Goal: Transaction & Acquisition: Book appointment/travel/reservation

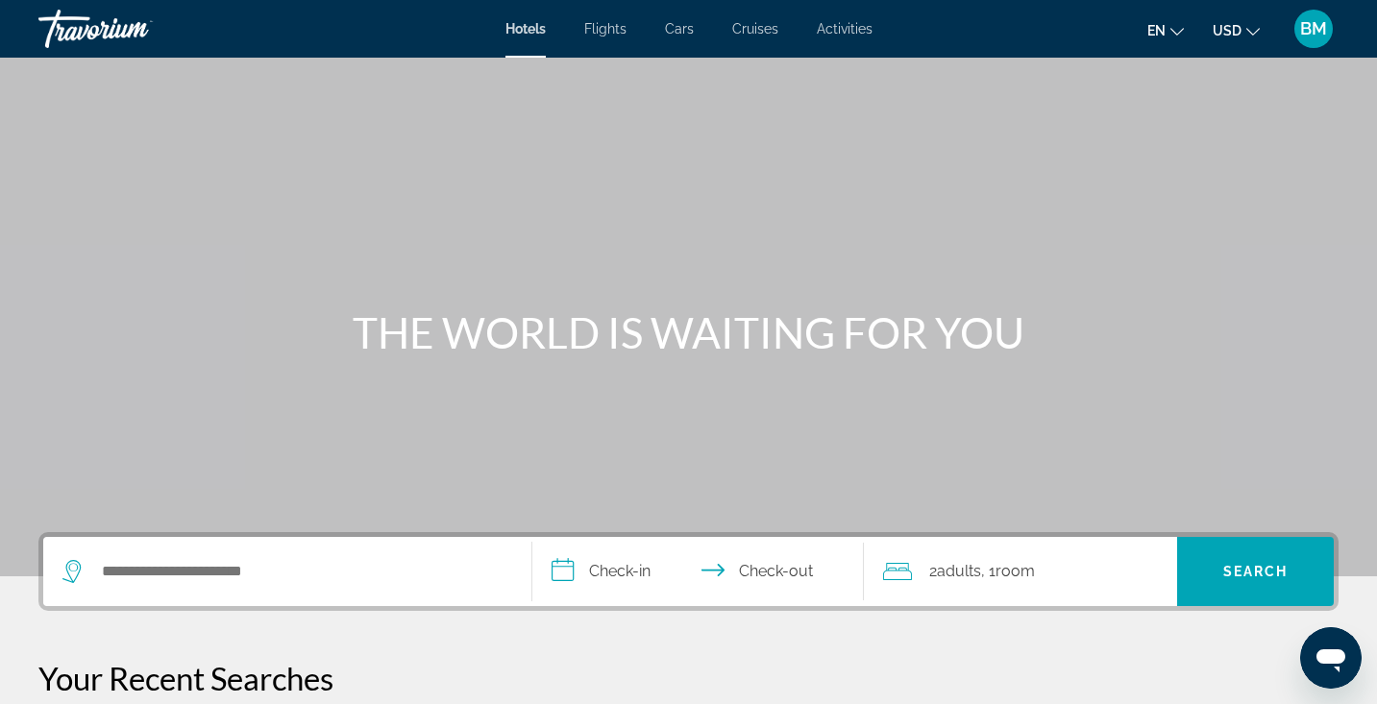
click at [612, 21] on span "Flights" at bounding box center [605, 28] width 42 height 15
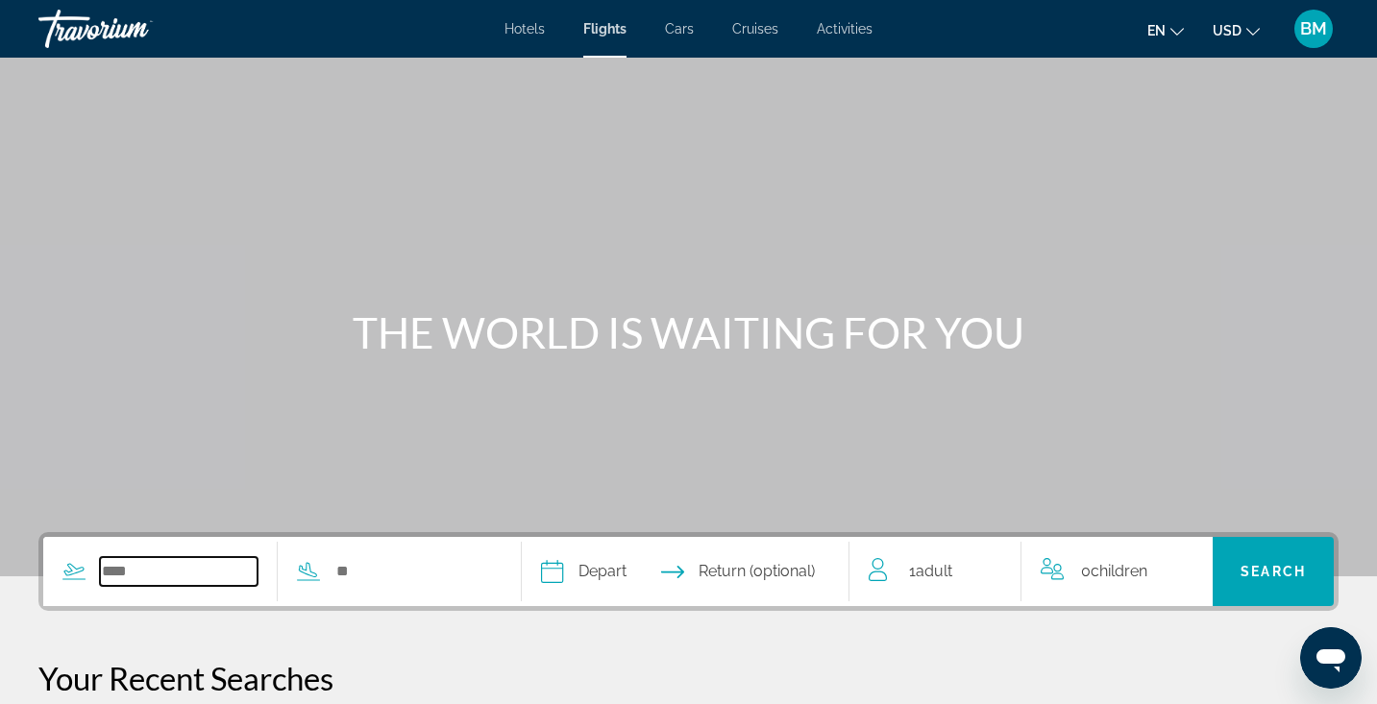
click at [229, 567] on input "Search widget" at bounding box center [179, 571] width 158 height 29
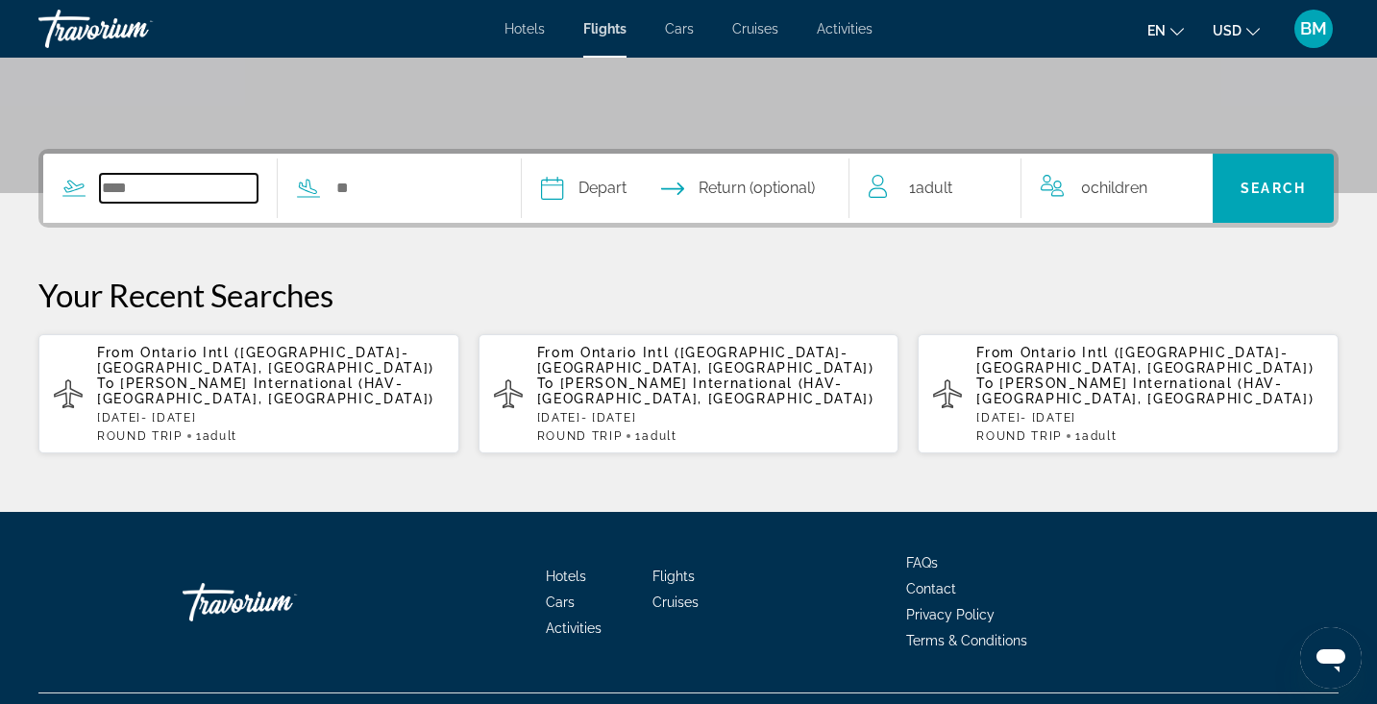
scroll to position [396, 0]
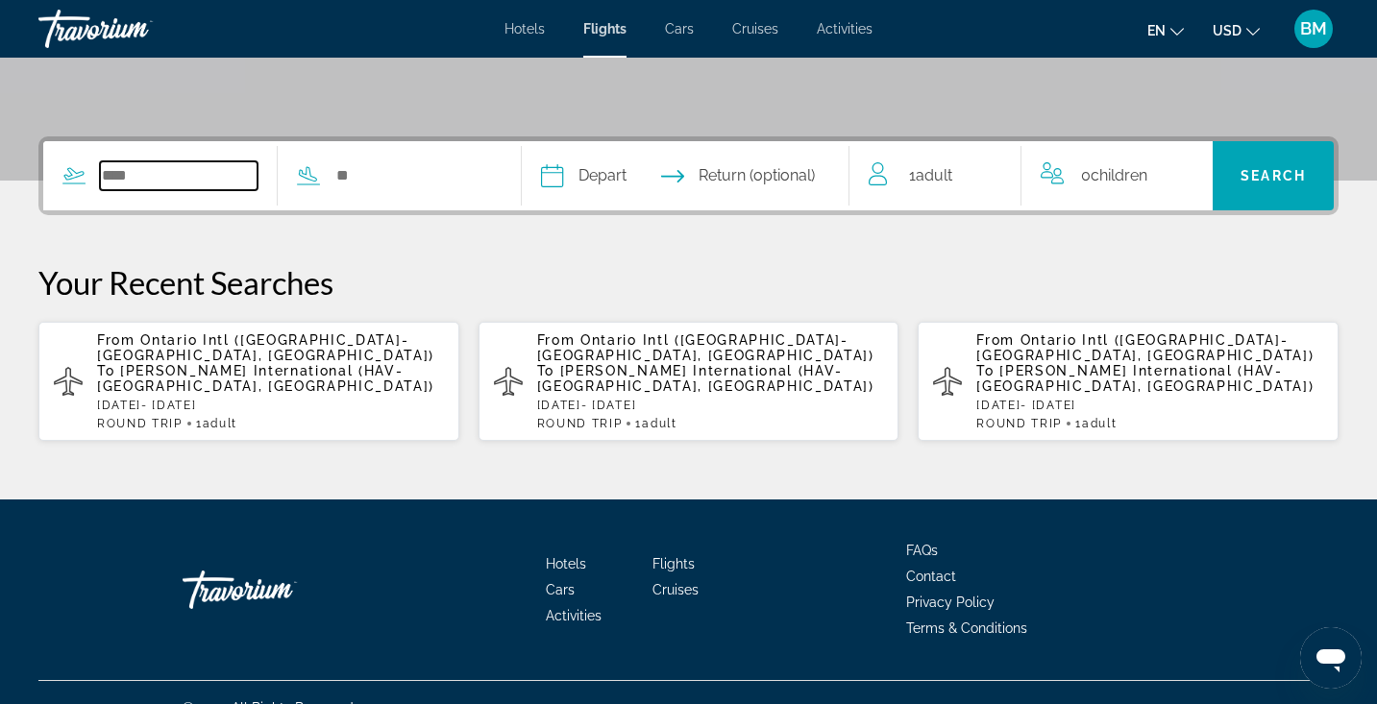
click at [222, 172] on input "Search widget" at bounding box center [179, 175] width 158 height 29
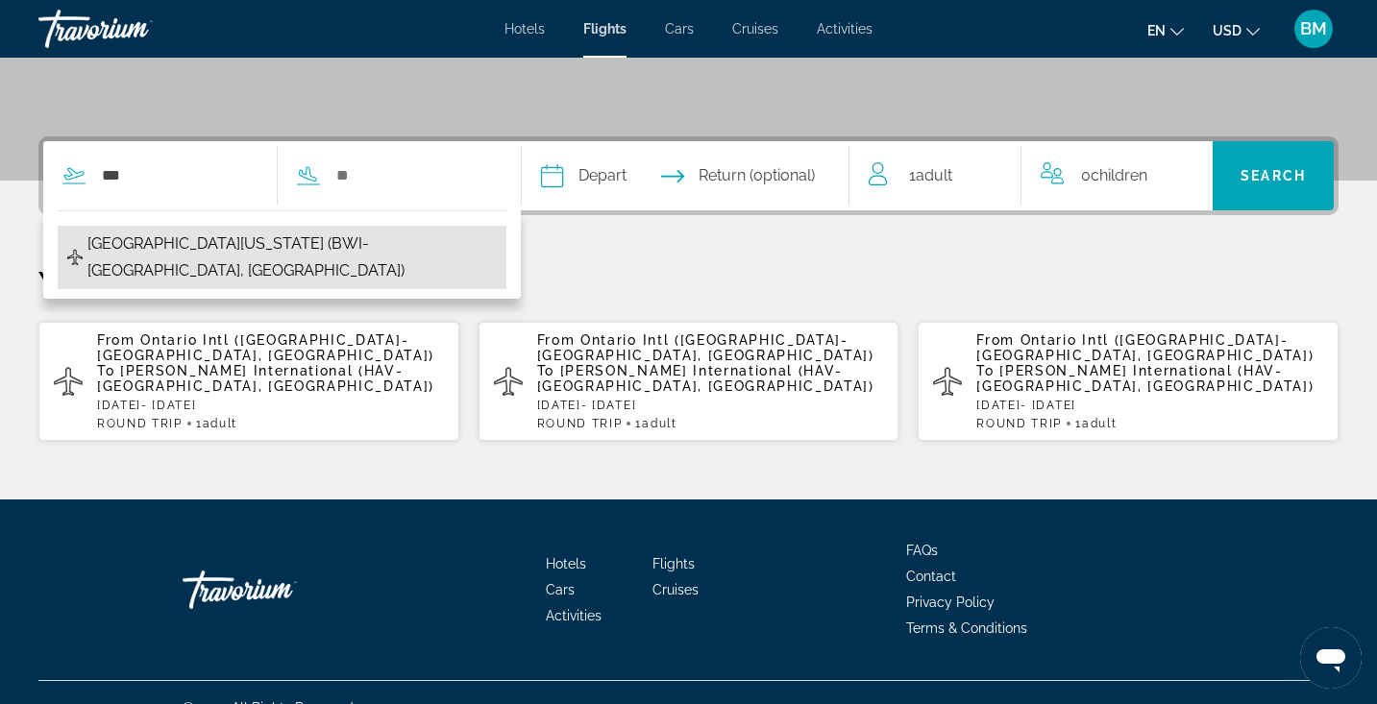
click at [221, 254] on span "[GEOGRAPHIC_DATA][US_STATE] (BWI-[GEOGRAPHIC_DATA], [GEOGRAPHIC_DATA])" at bounding box center [291, 258] width 409 height 54
type input "**********"
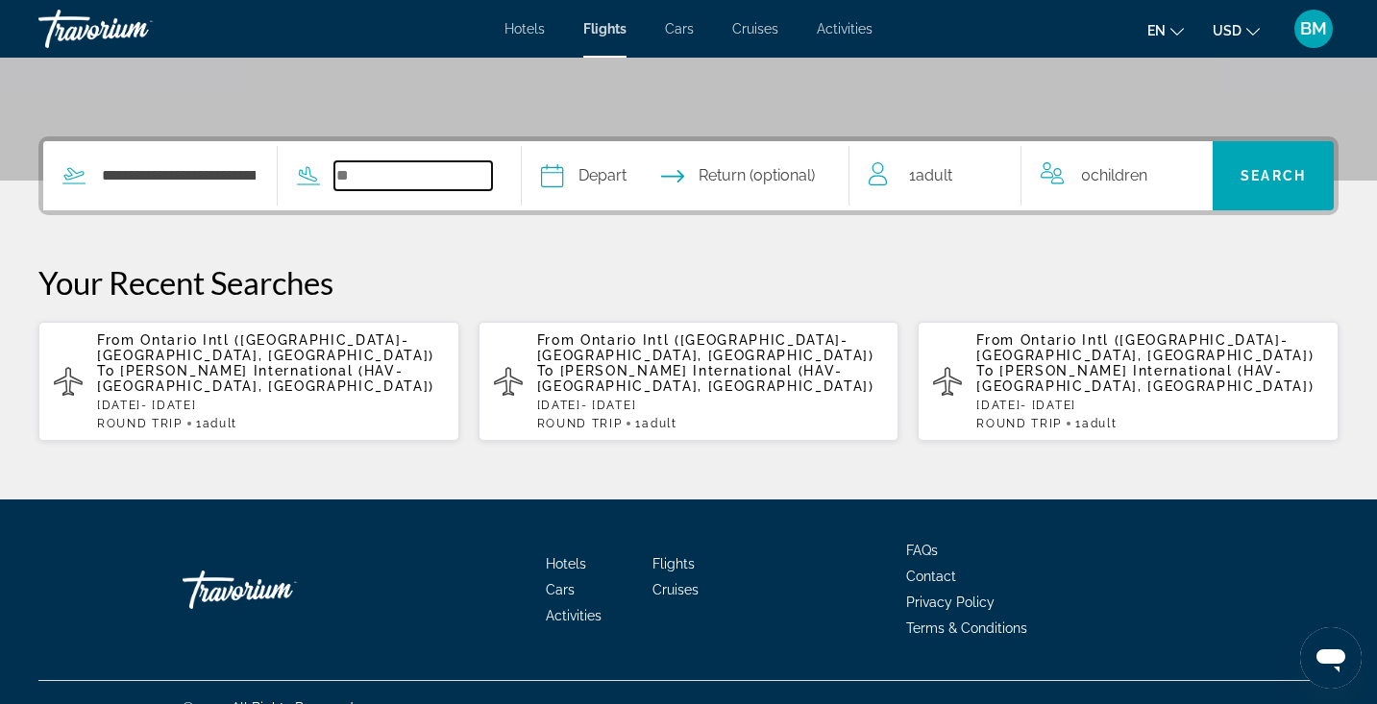
click at [353, 177] on input "Search widget" at bounding box center [413, 175] width 158 height 29
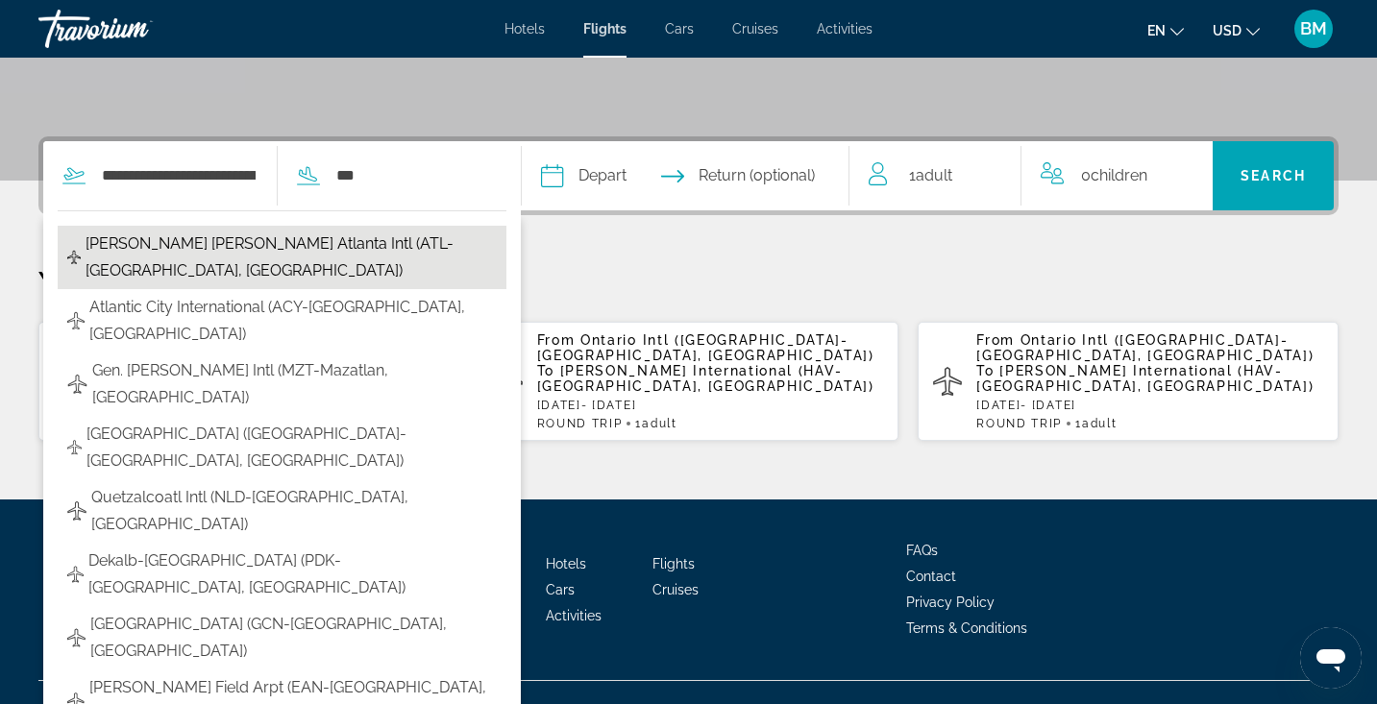
click at [401, 234] on span "[PERSON_NAME] [PERSON_NAME] Atlanta Intl (ATL-[GEOGRAPHIC_DATA], [GEOGRAPHIC_DA…" at bounding box center [291, 258] width 411 height 54
type input "**********"
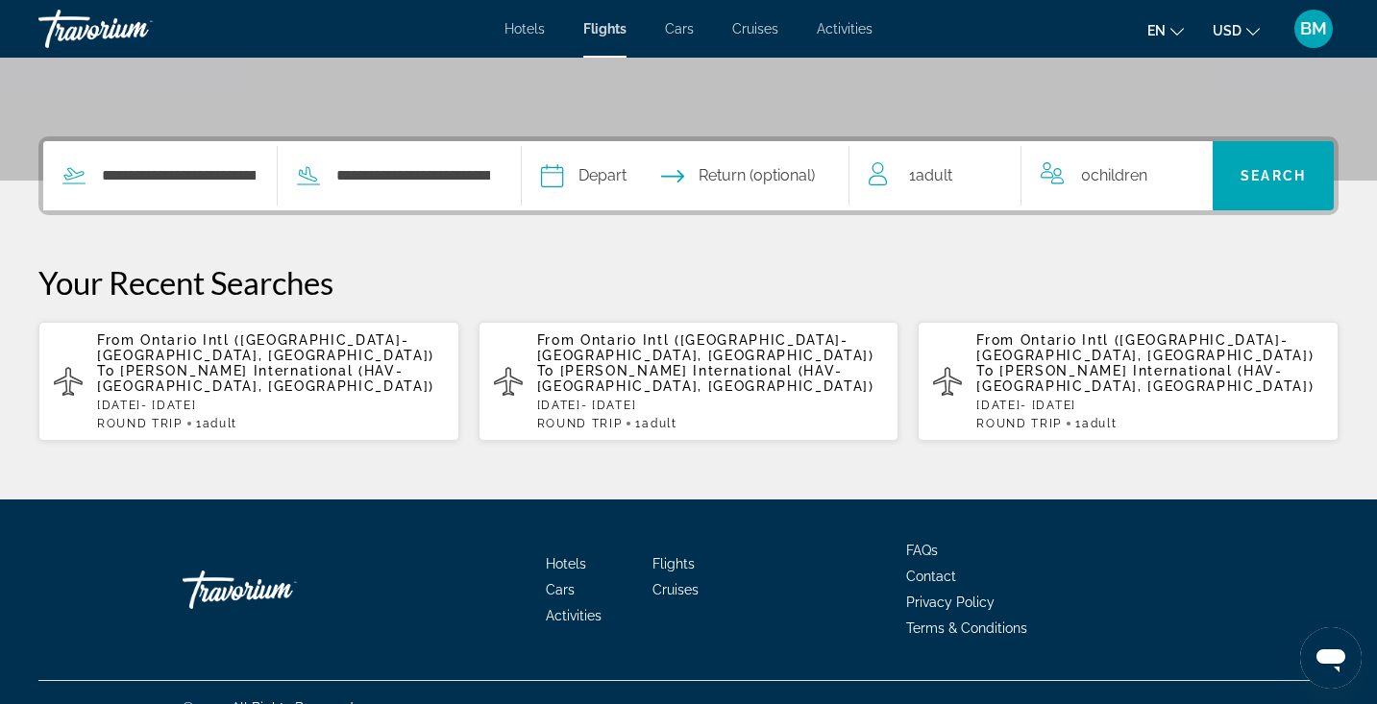
click at [590, 177] on input "Depart date" at bounding box center [617, 178] width 162 height 75
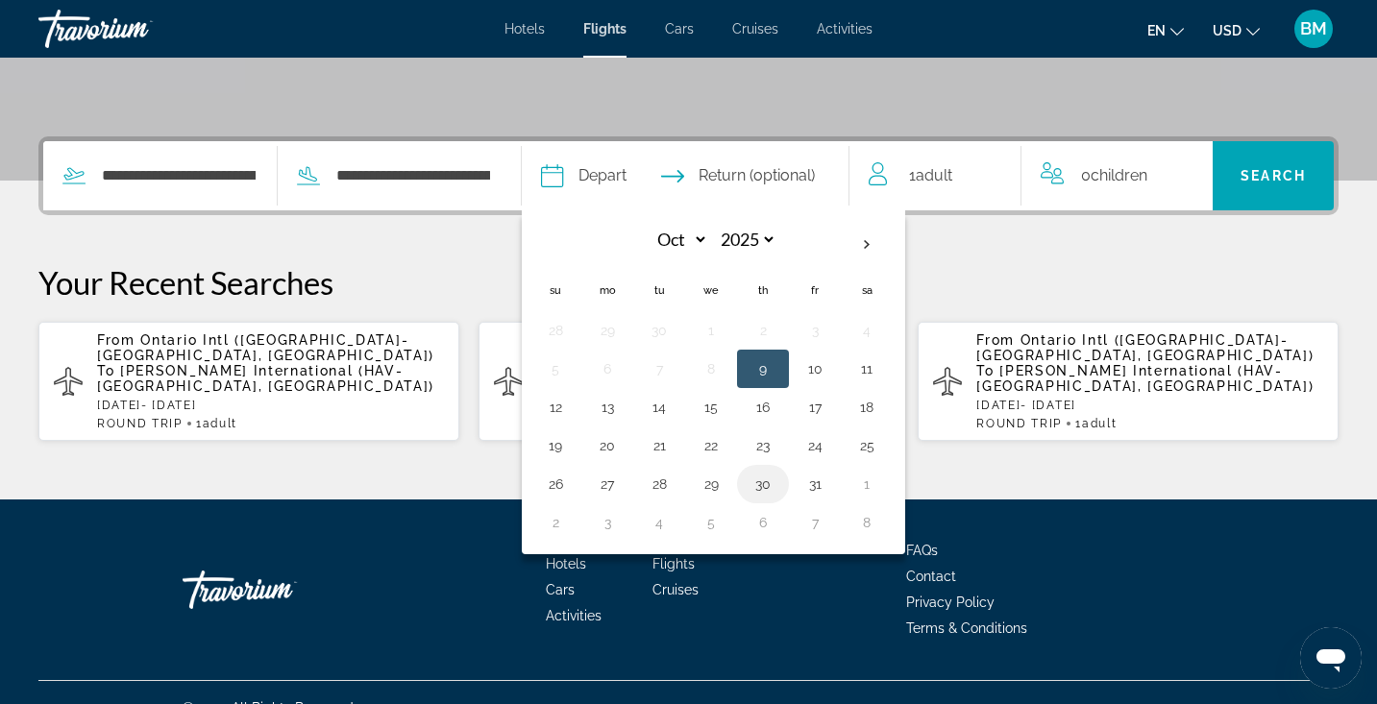
click at [777, 491] on button "30" at bounding box center [763, 484] width 31 height 27
type input "**********"
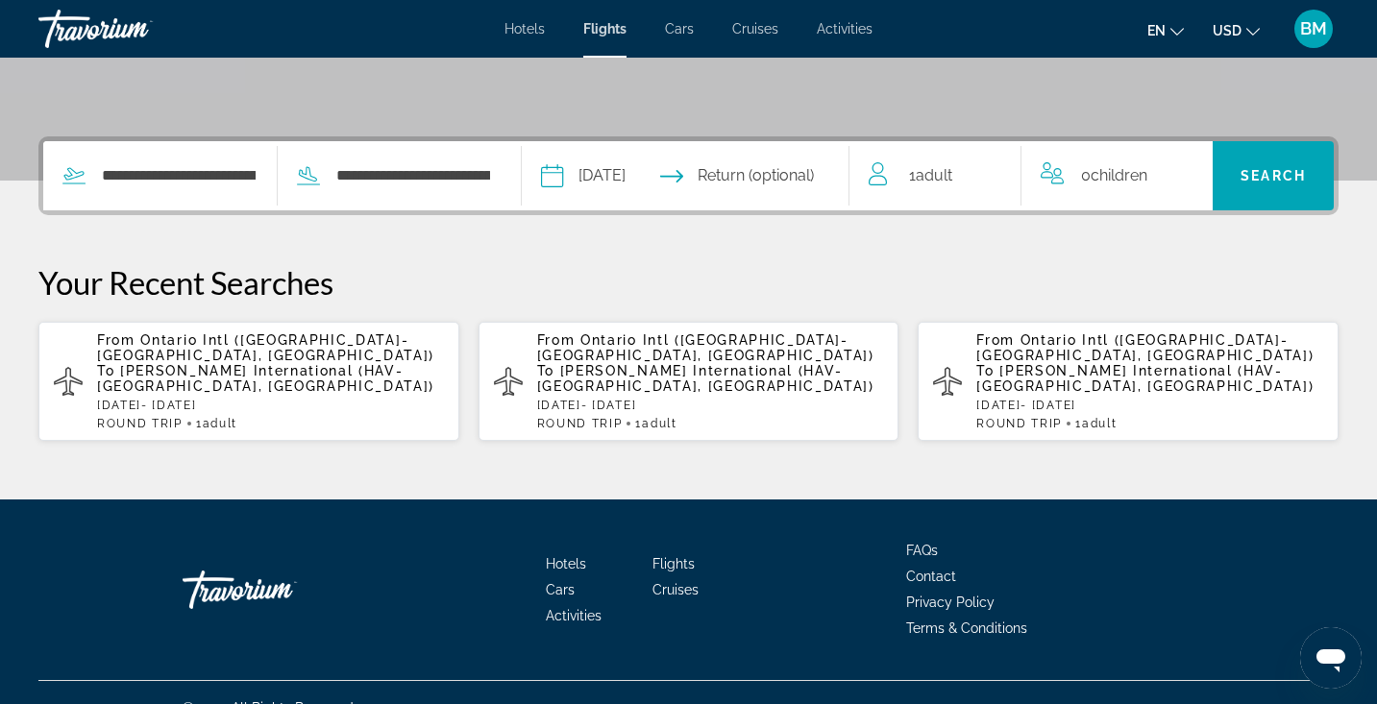
click at [807, 177] on input "Return date" at bounding box center [777, 178] width 162 height 75
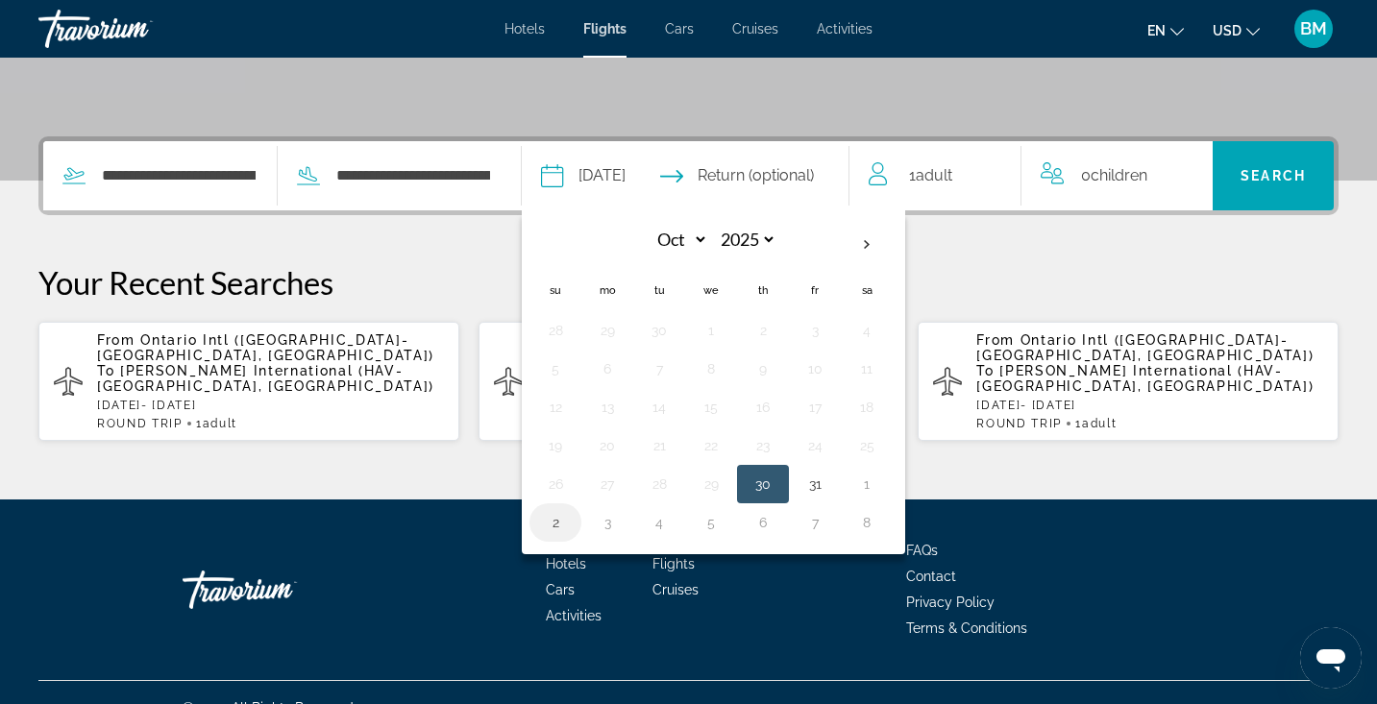
click at [571, 516] on button "2" at bounding box center [555, 522] width 31 height 27
type input "**********"
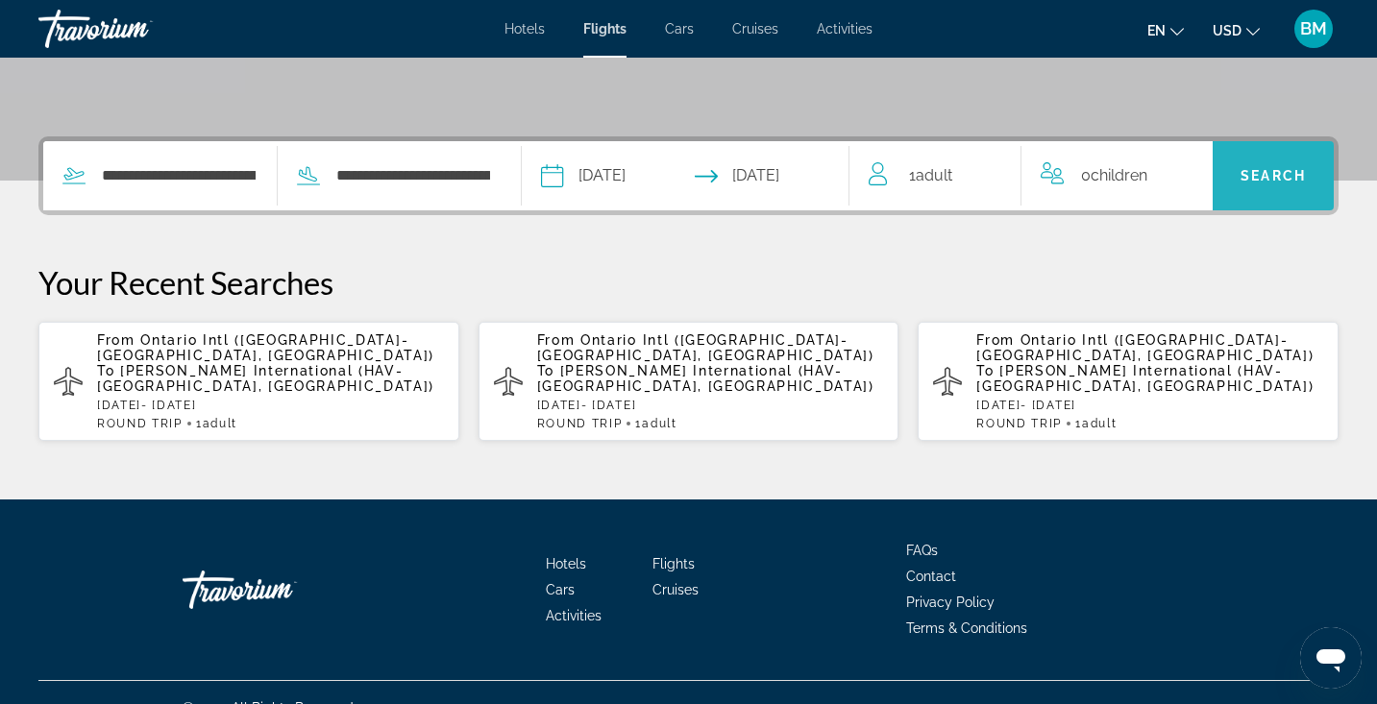
click at [1264, 172] on span "Search" at bounding box center [1273, 175] width 65 height 15
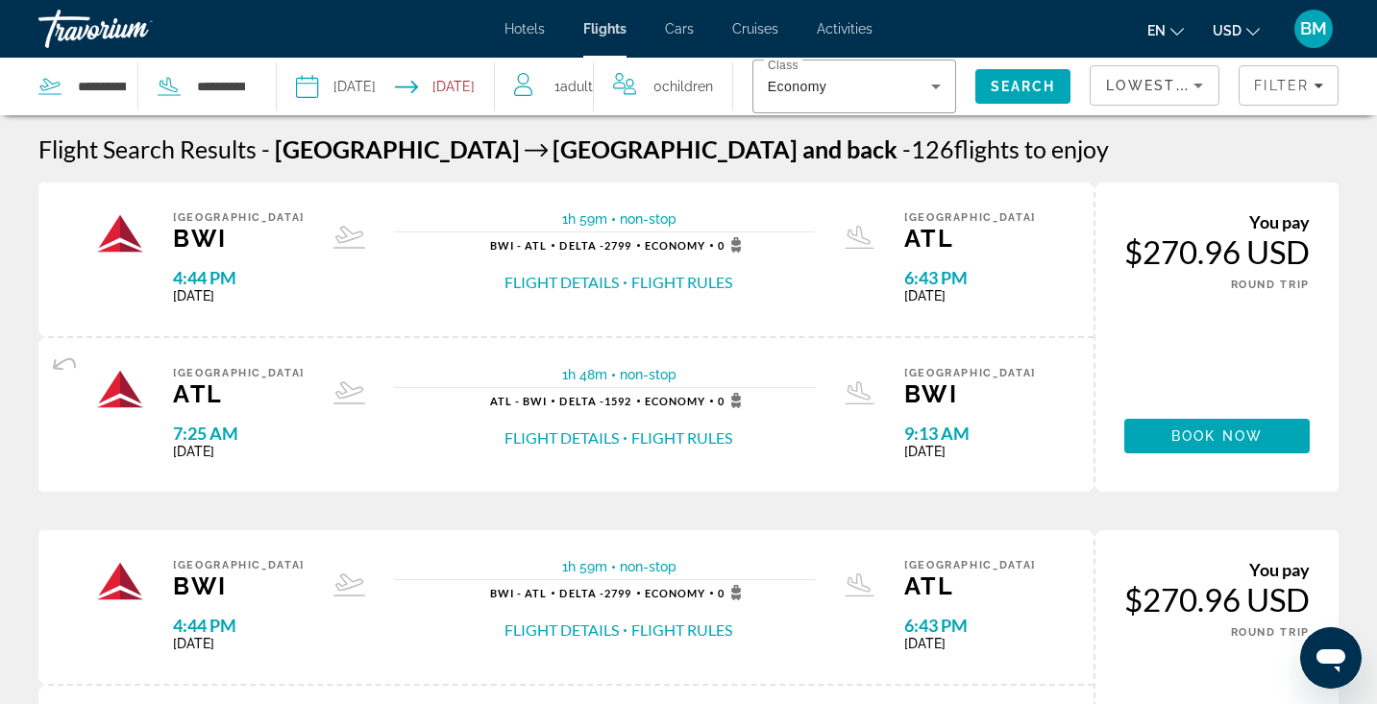
click at [532, 37] on div "Hotels Flights Cars Cruises Activities Hotels Flights Cars Cruises Activities e…" at bounding box center [688, 29] width 1377 height 50
click at [532, 33] on span "Hotels" at bounding box center [525, 28] width 40 height 15
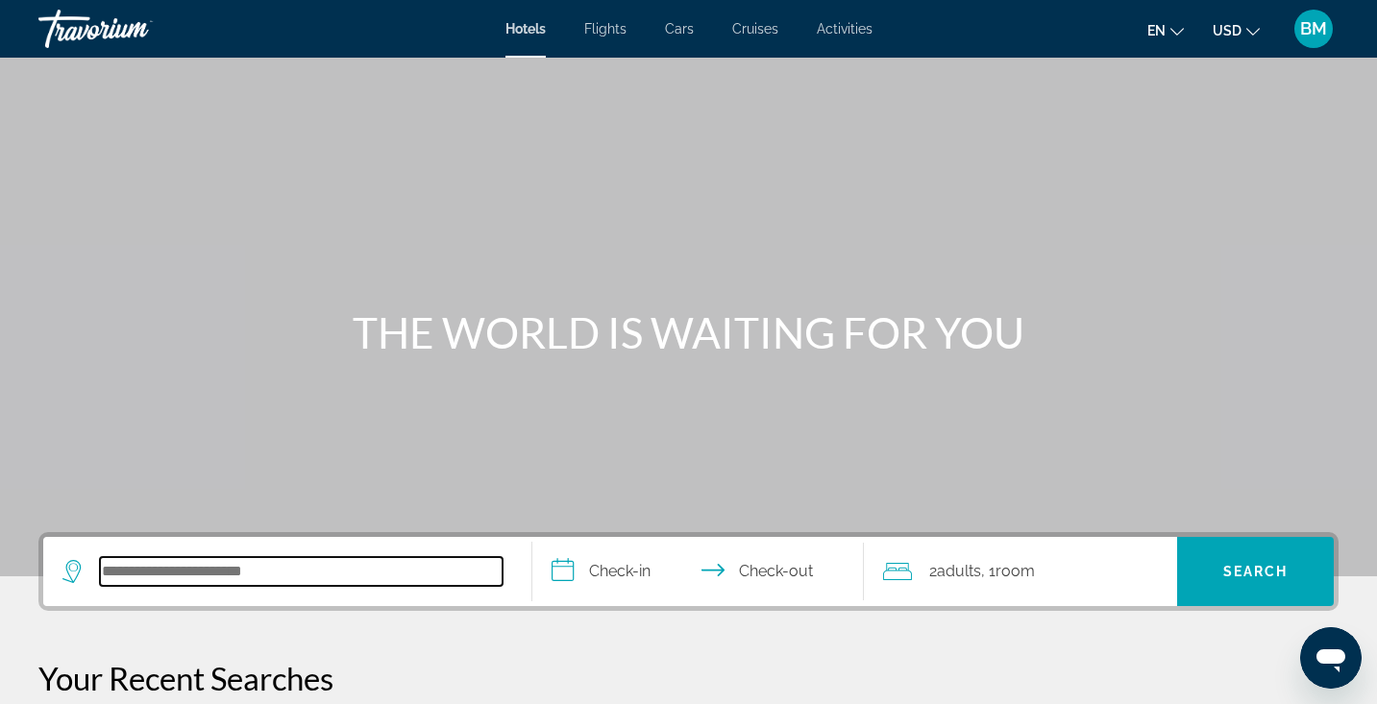
click at [353, 574] on input "Search hotel destination" at bounding box center [301, 571] width 403 height 29
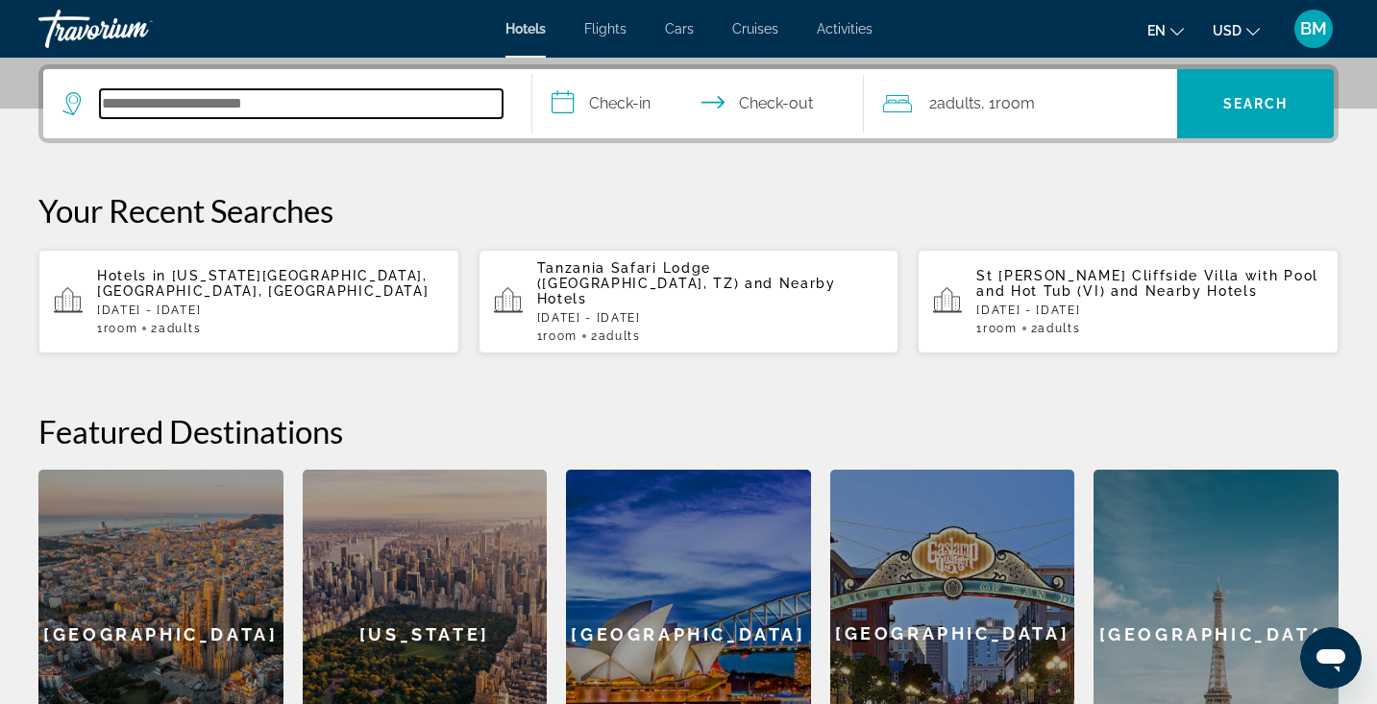
scroll to position [470, 0]
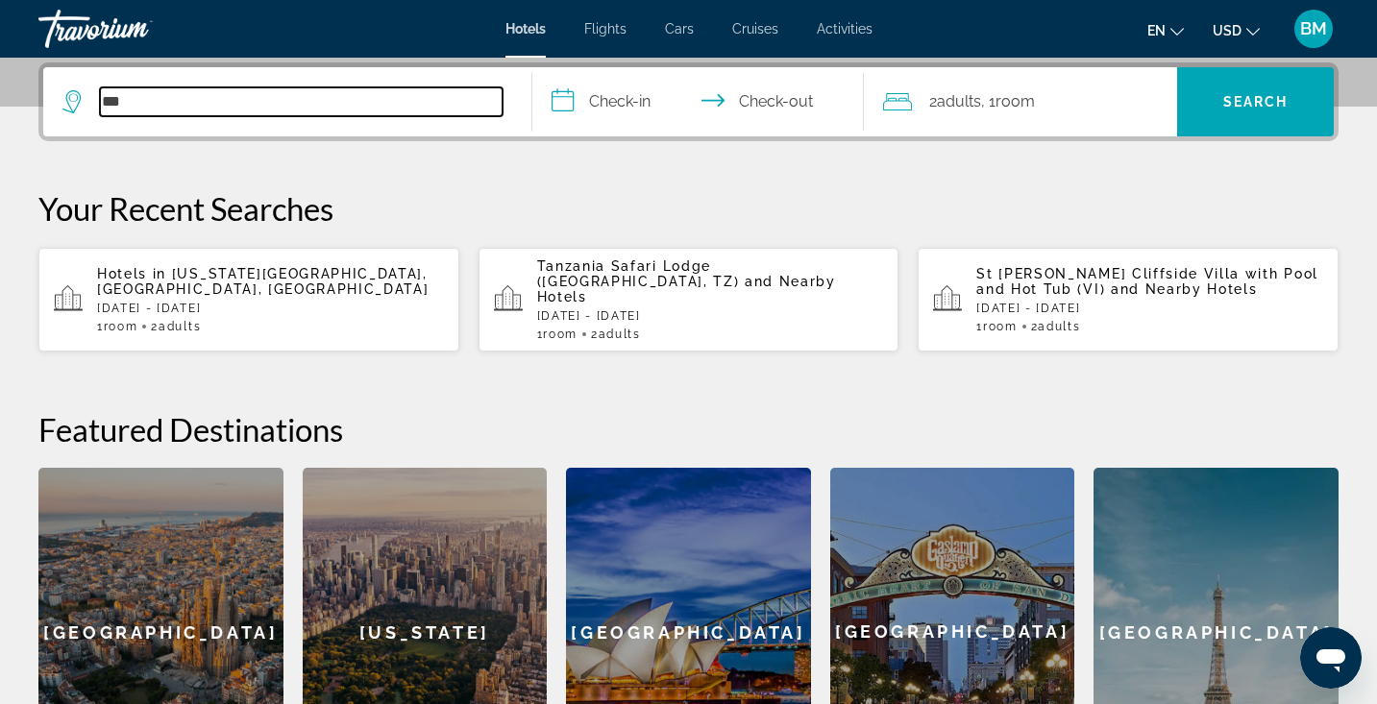
click at [233, 106] on input "***" at bounding box center [301, 101] width 403 height 29
click at [318, 96] on input "***" at bounding box center [301, 101] width 403 height 29
type input "*"
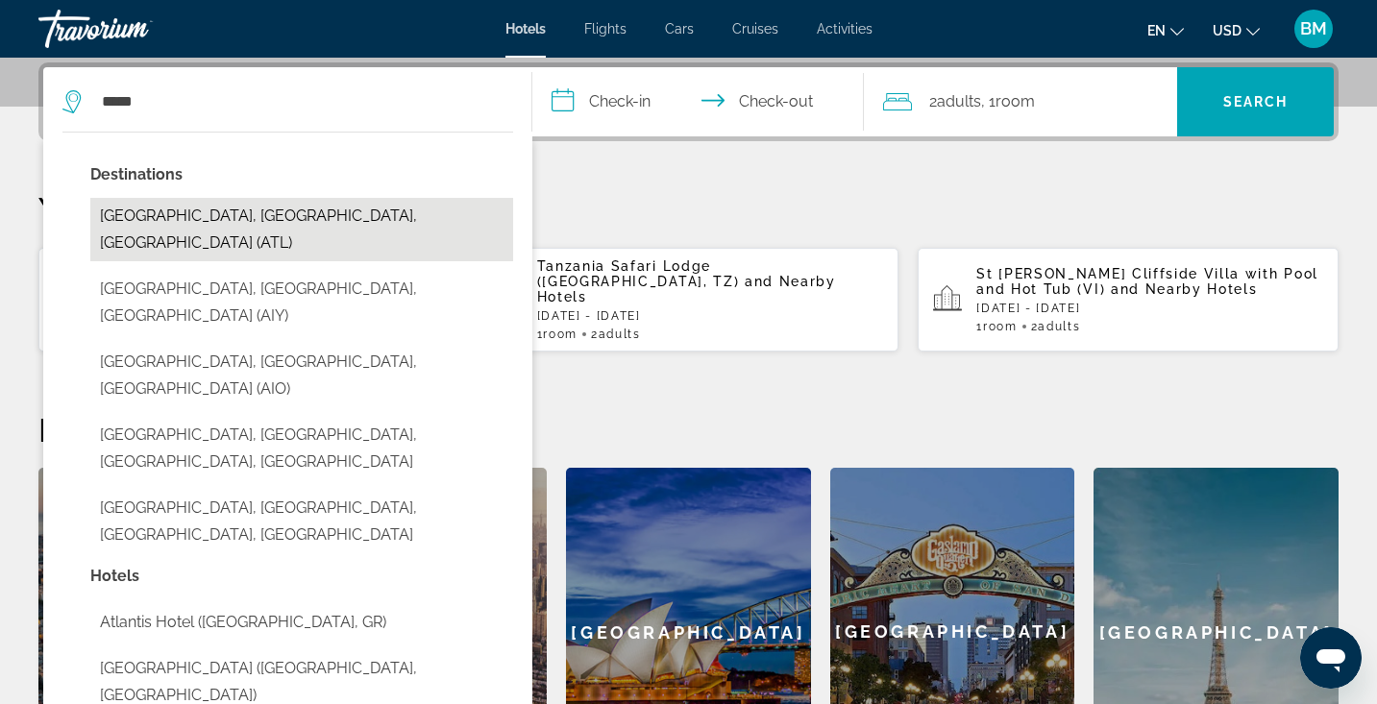
click at [156, 210] on button "[GEOGRAPHIC_DATA], [GEOGRAPHIC_DATA], [GEOGRAPHIC_DATA] (ATL)" at bounding box center [301, 229] width 423 height 63
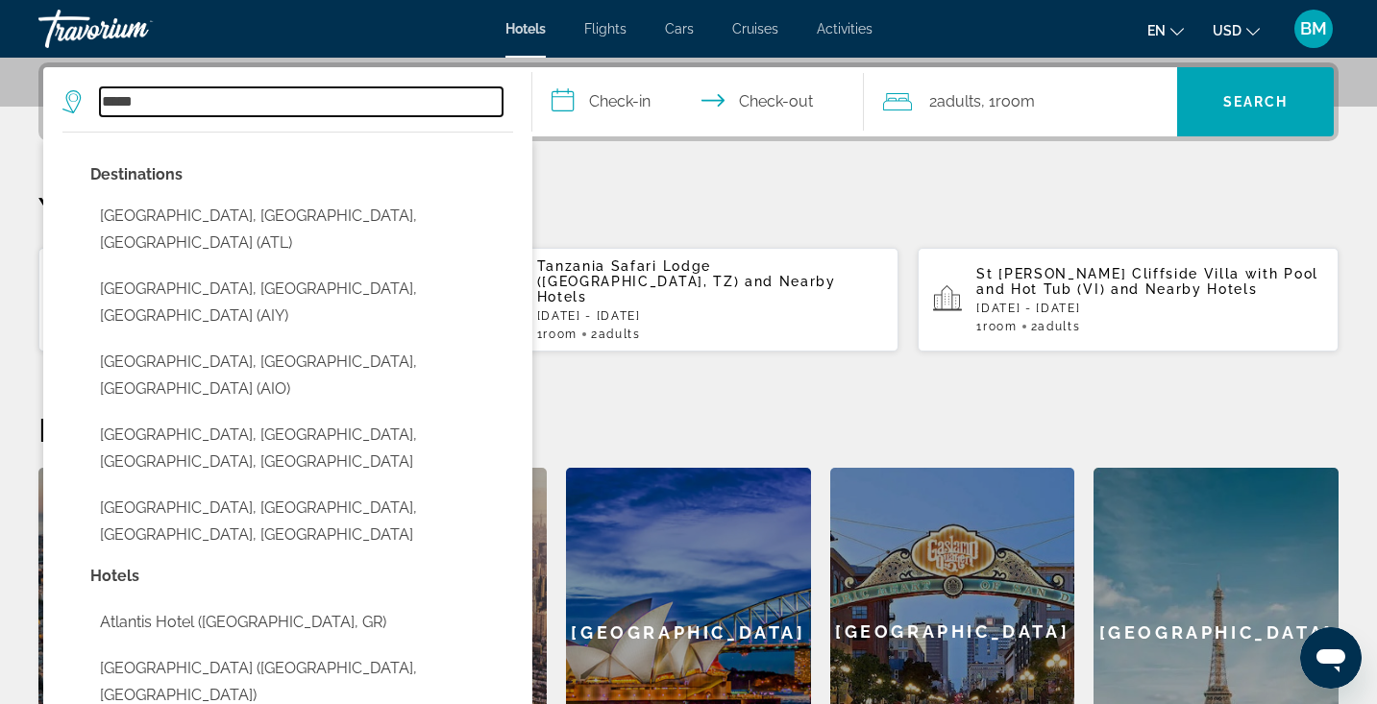
type input "**********"
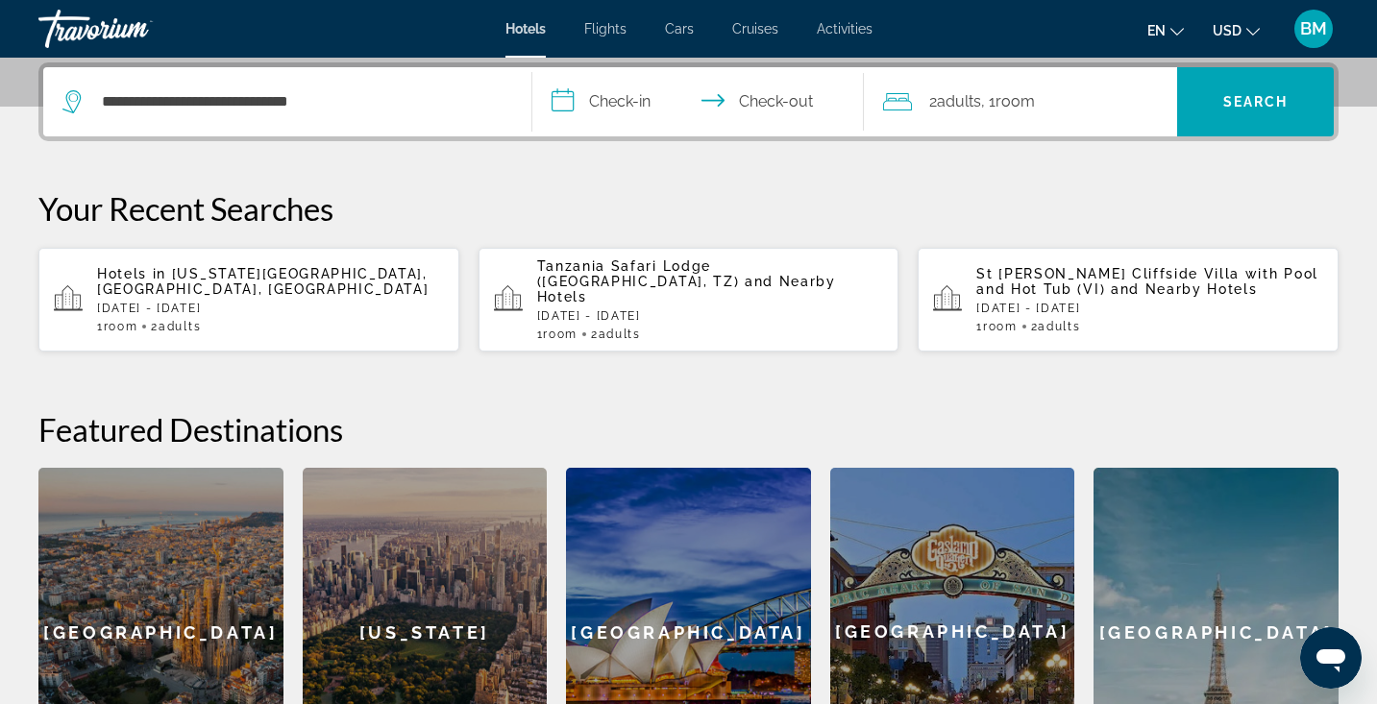
click at [610, 93] on input "**********" at bounding box center [702, 104] width 340 height 75
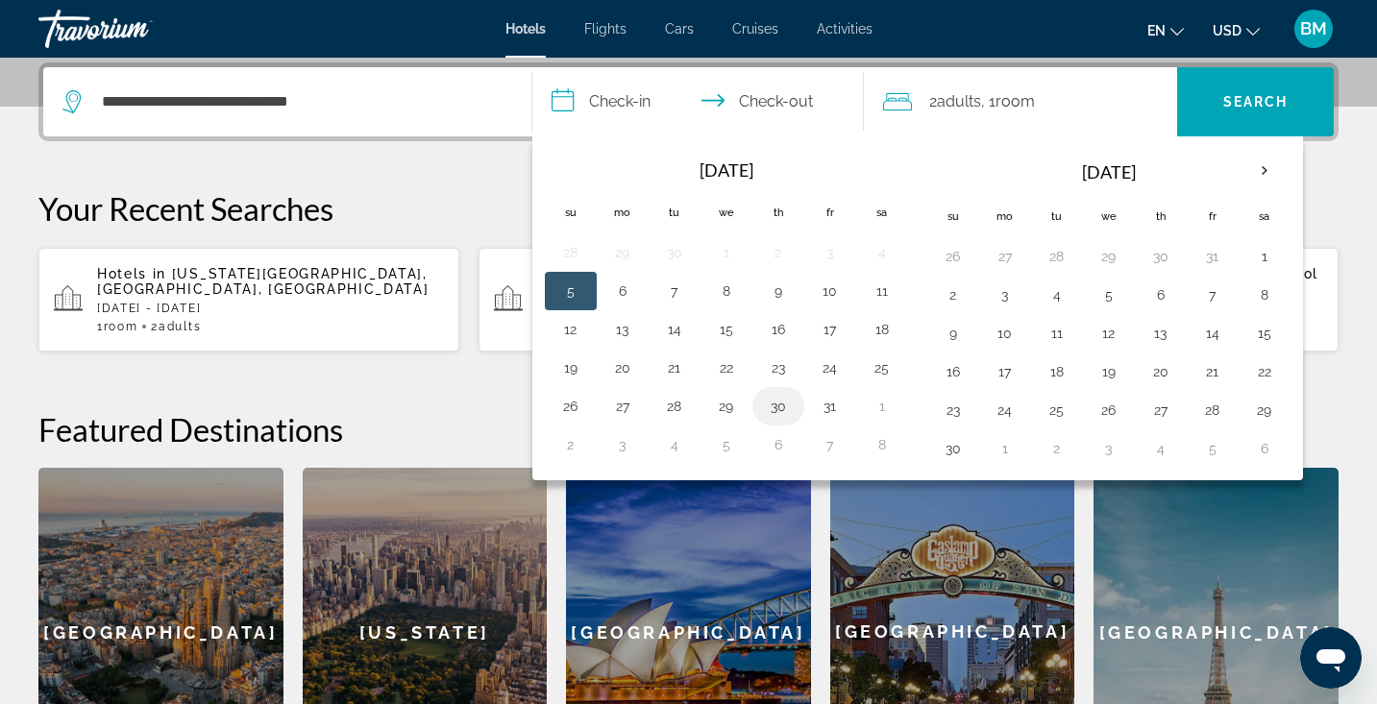
click at [785, 402] on button "30" at bounding box center [778, 406] width 31 height 27
click at [961, 289] on button "2" at bounding box center [953, 295] width 31 height 27
type input "**********"
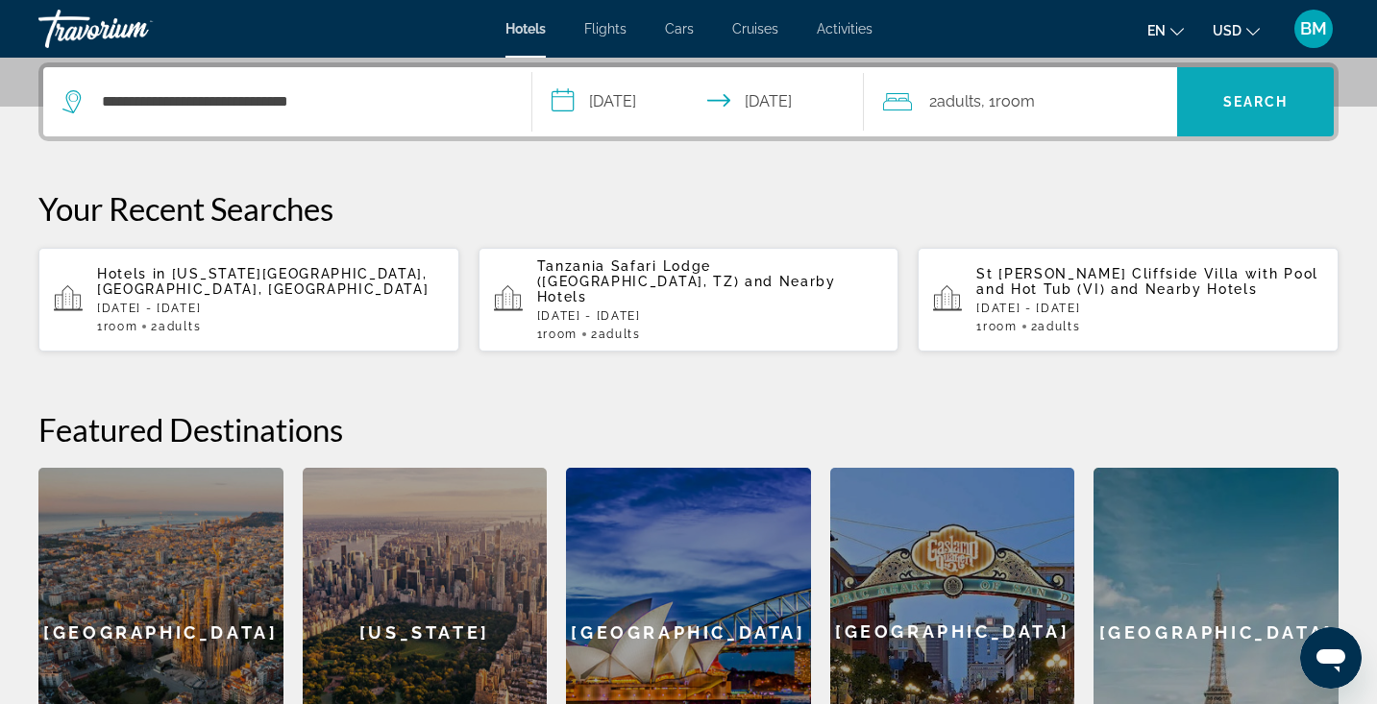
click at [1257, 107] on span "Search" at bounding box center [1255, 101] width 65 height 15
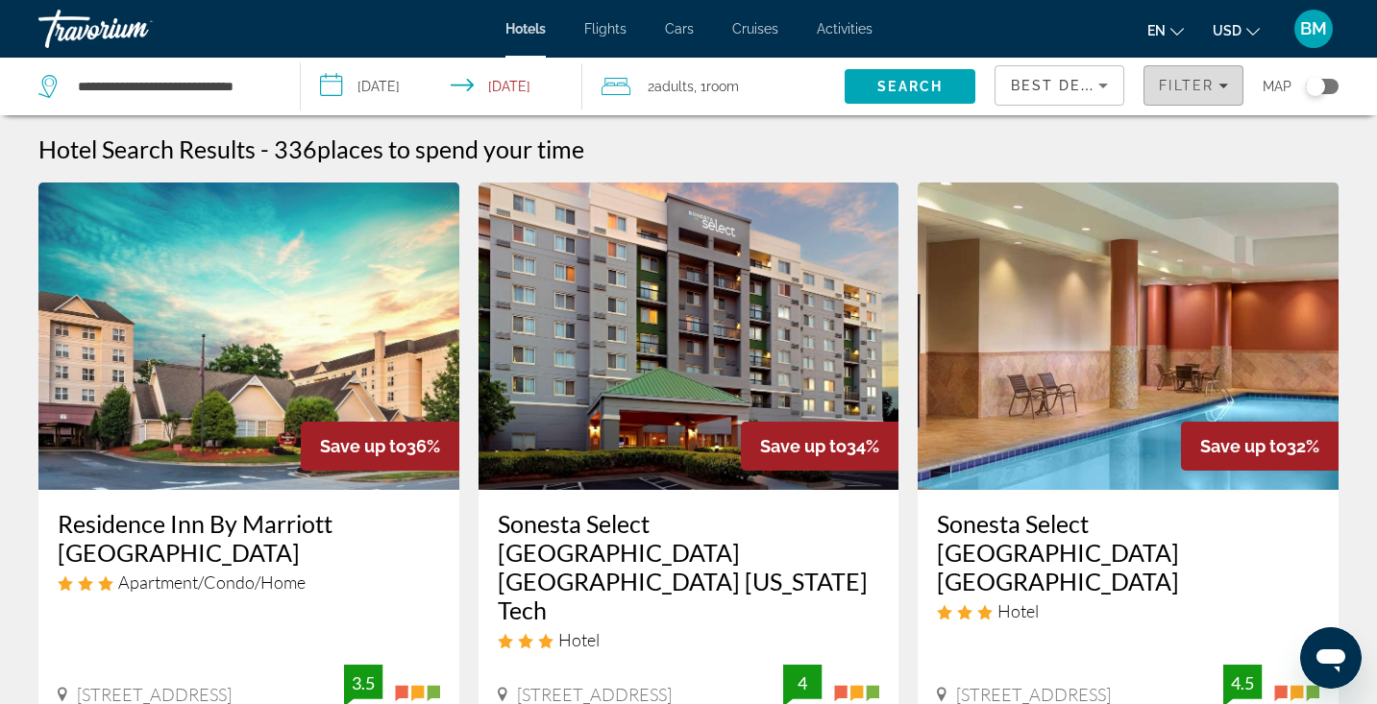
click at [1228, 86] on span "Filters" at bounding box center [1194, 85] width 98 height 46
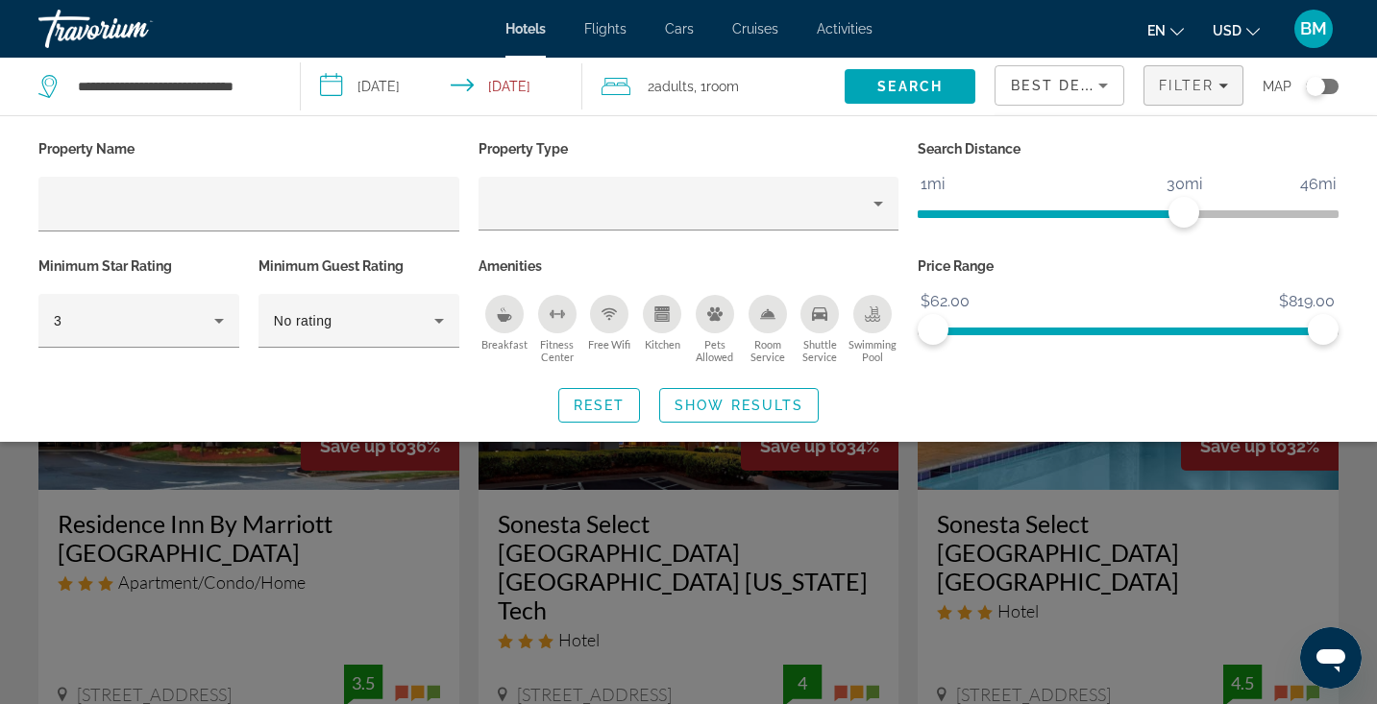
click at [485, 388] on div "Reset Show Results" at bounding box center [688, 405] width 1300 height 35
click at [1099, 87] on icon "Sort by" at bounding box center [1103, 85] width 23 height 23
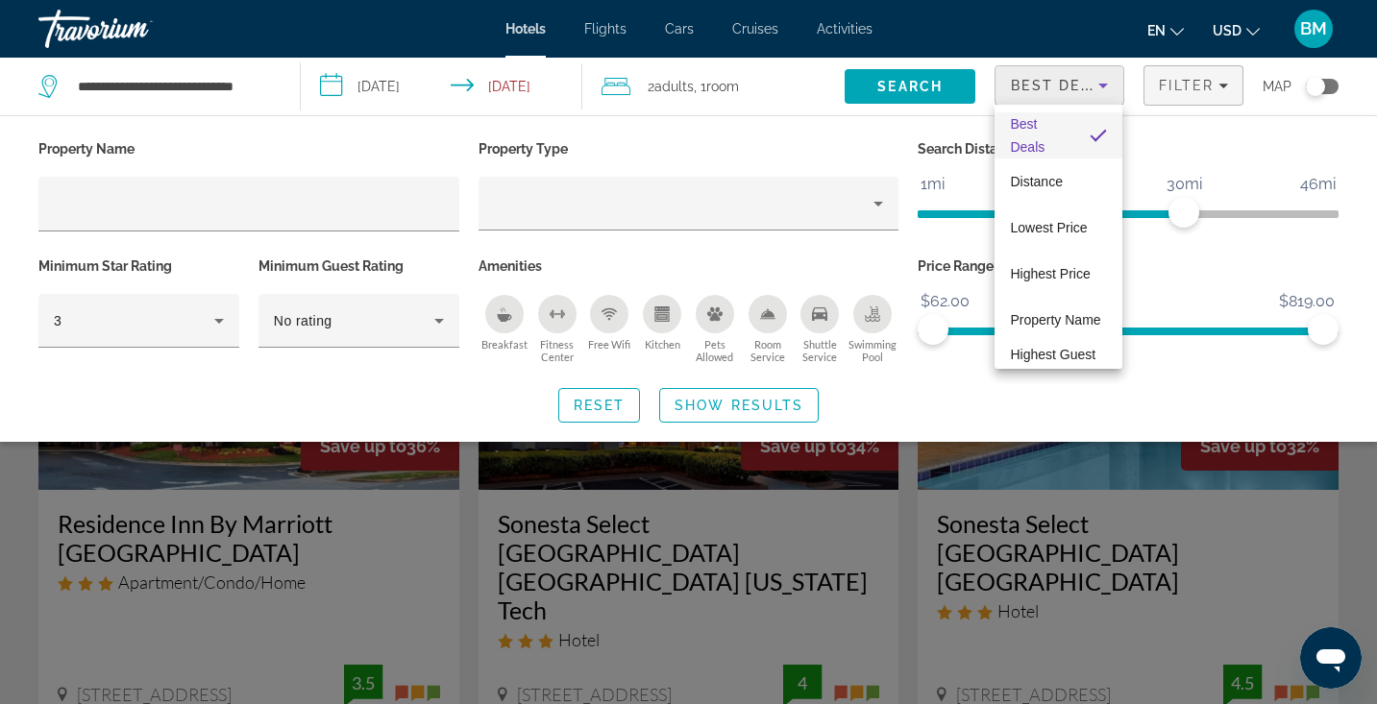
click at [1206, 386] on div at bounding box center [688, 352] width 1377 height 704
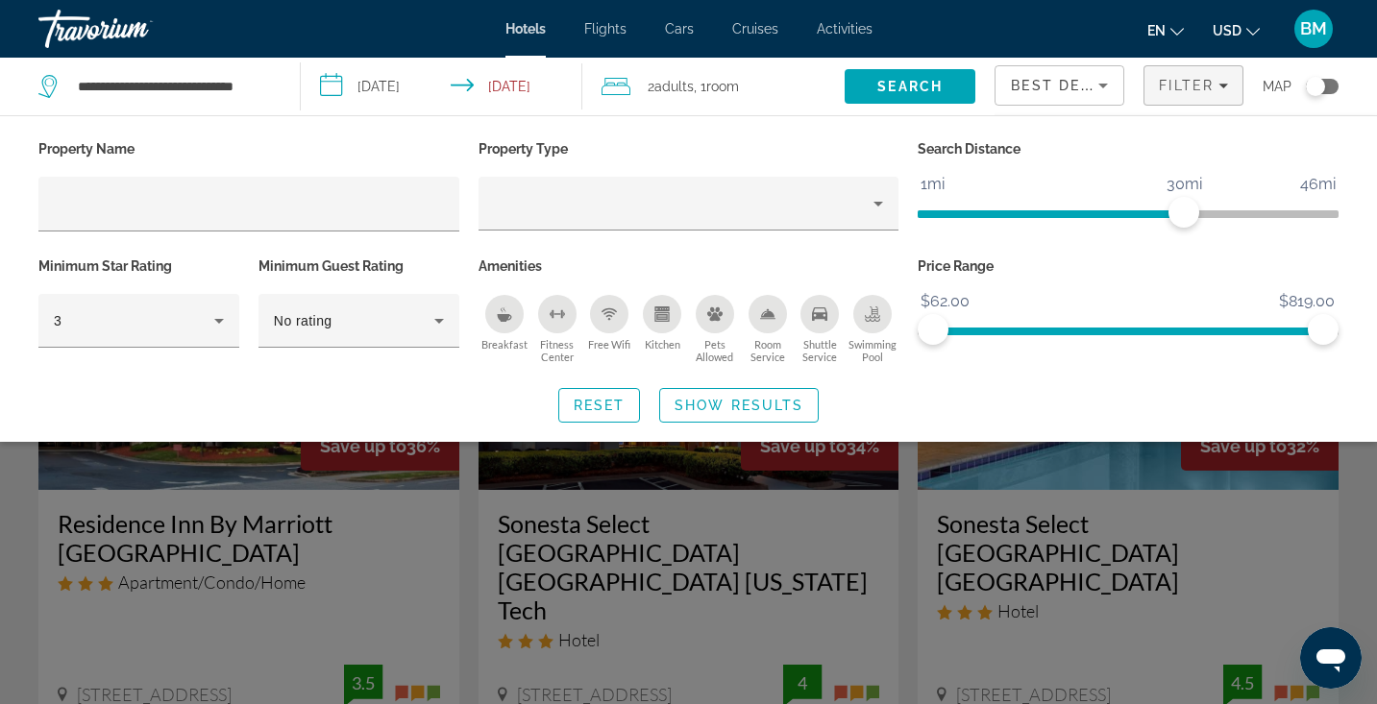
click at [473, 485] on div "Search widget" at bounding box center [688, 496] width 1377 height 416
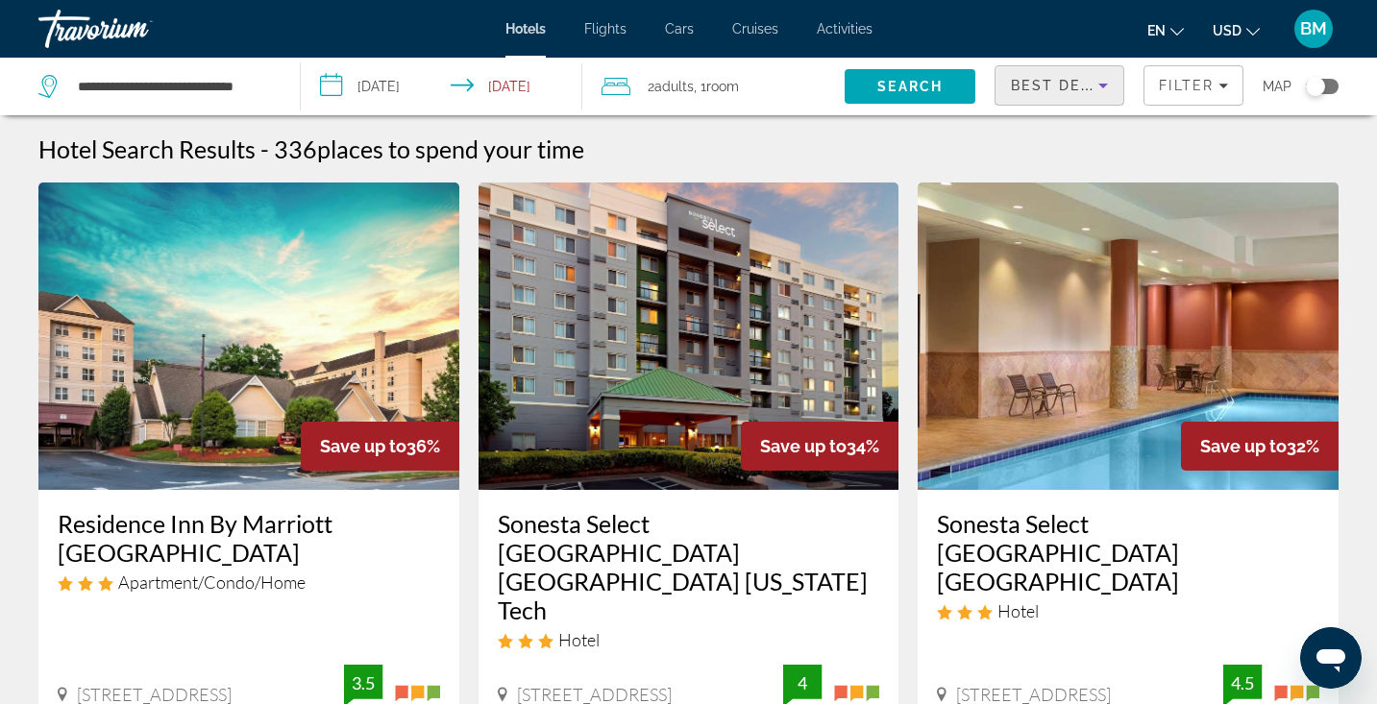
click at [1099, 85] on icon "Sort by" at bounding box center [1103, 86] width 10 height 5
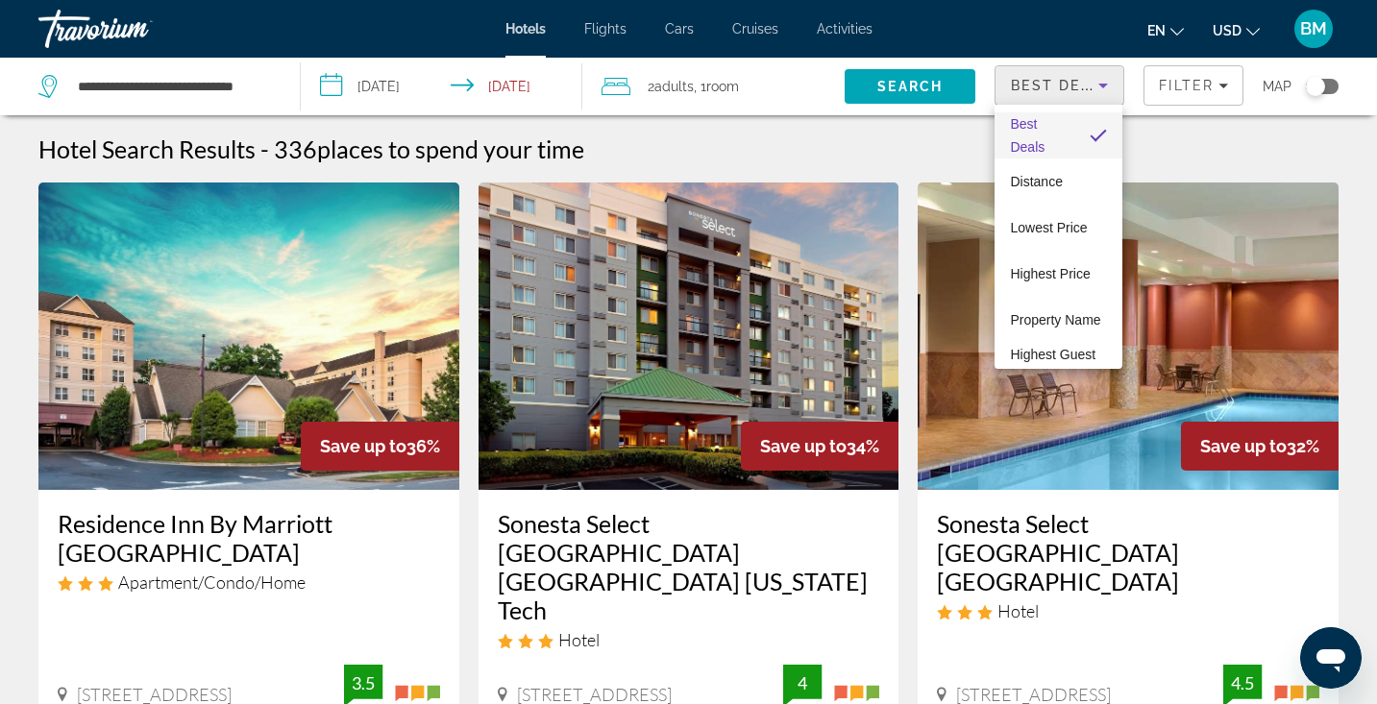
click at [909, 137] on div at bounding box center [688, 352] width 1377 height 704
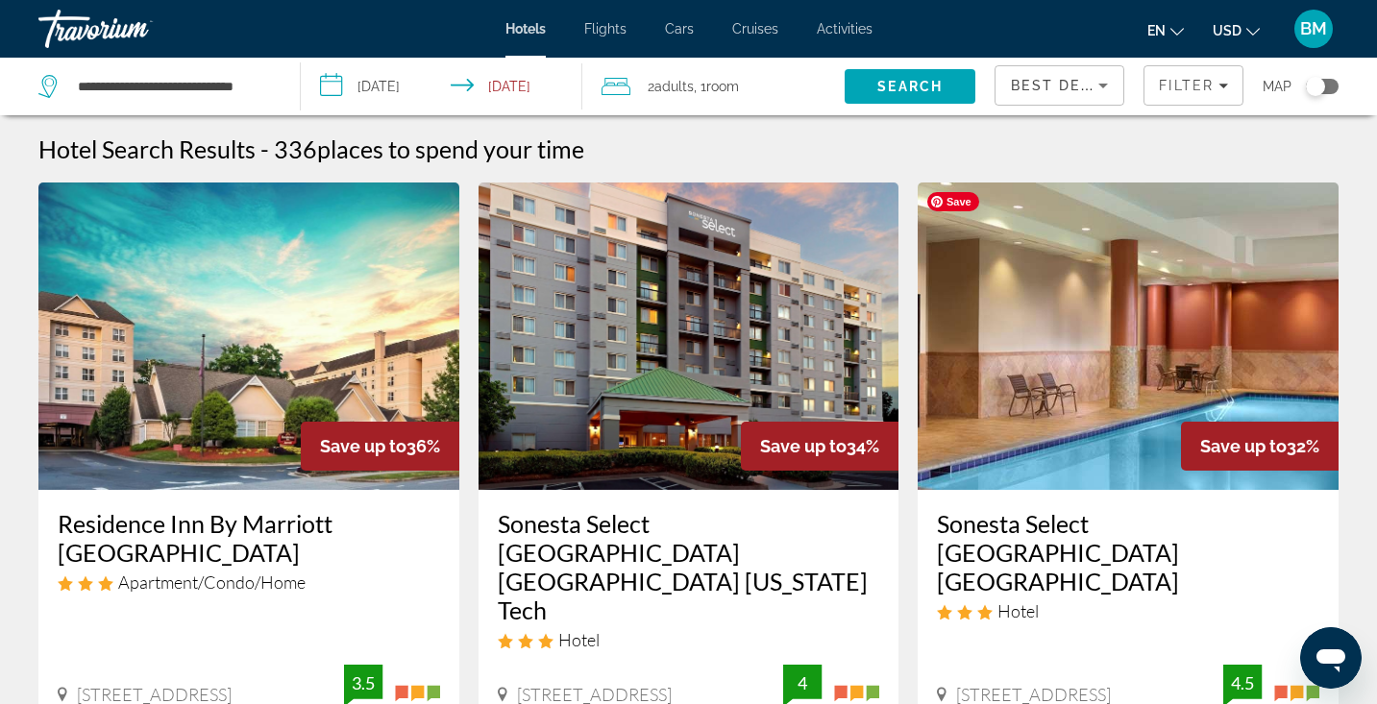
click at [1098, 88] on icon "Sort by" at bounding box center [1103, 85] width 23 height 23
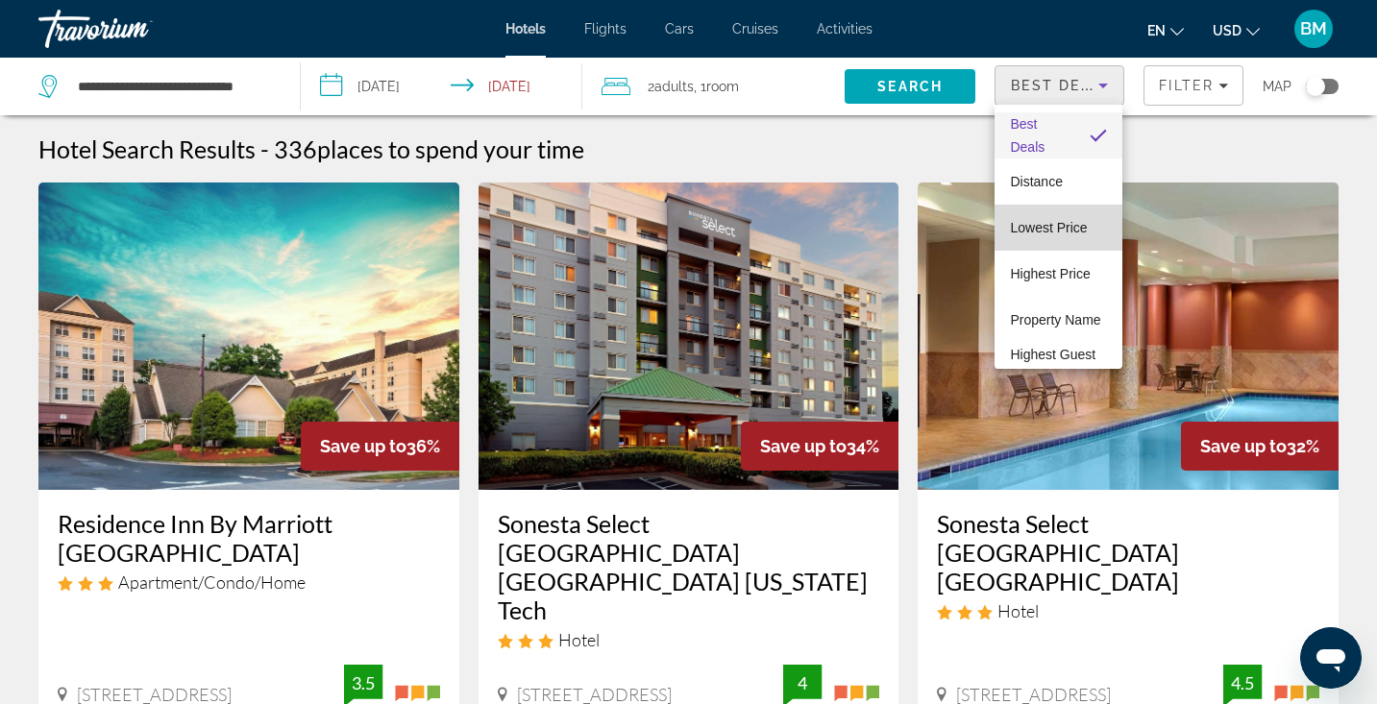
click at [1054, 222] on span "Lowest Price" at bounding box center [1048, 227] width 77 height 15
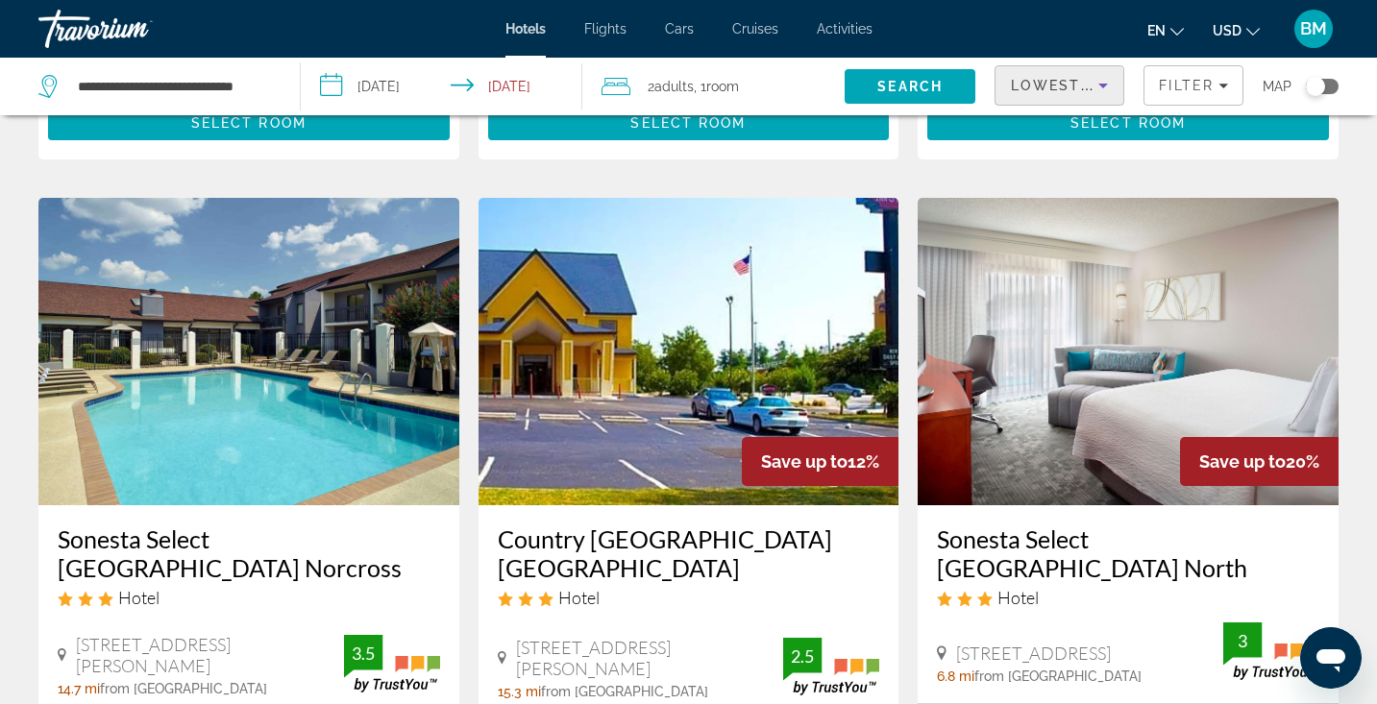
scroll to position [1528, 0]
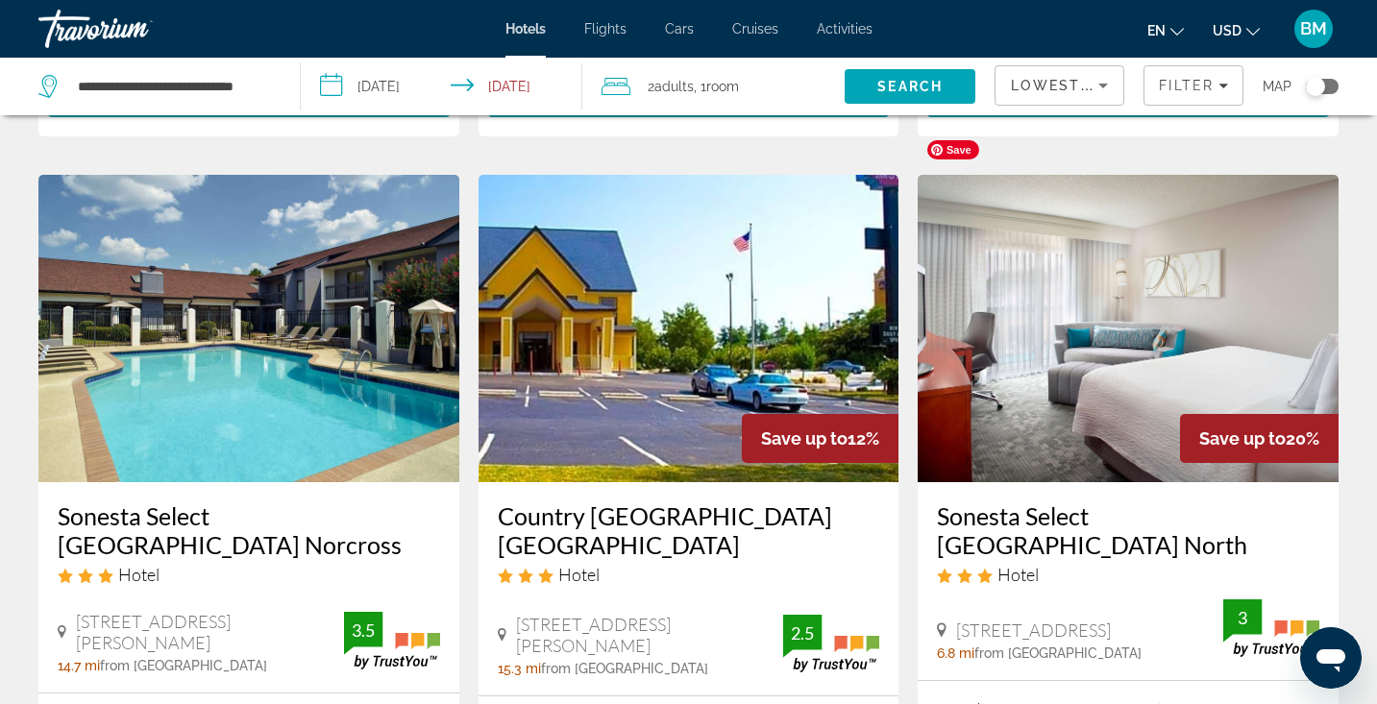
click at [1029, 363] on img "Main content" at bounding box center [1128, 329] width 421 height 308
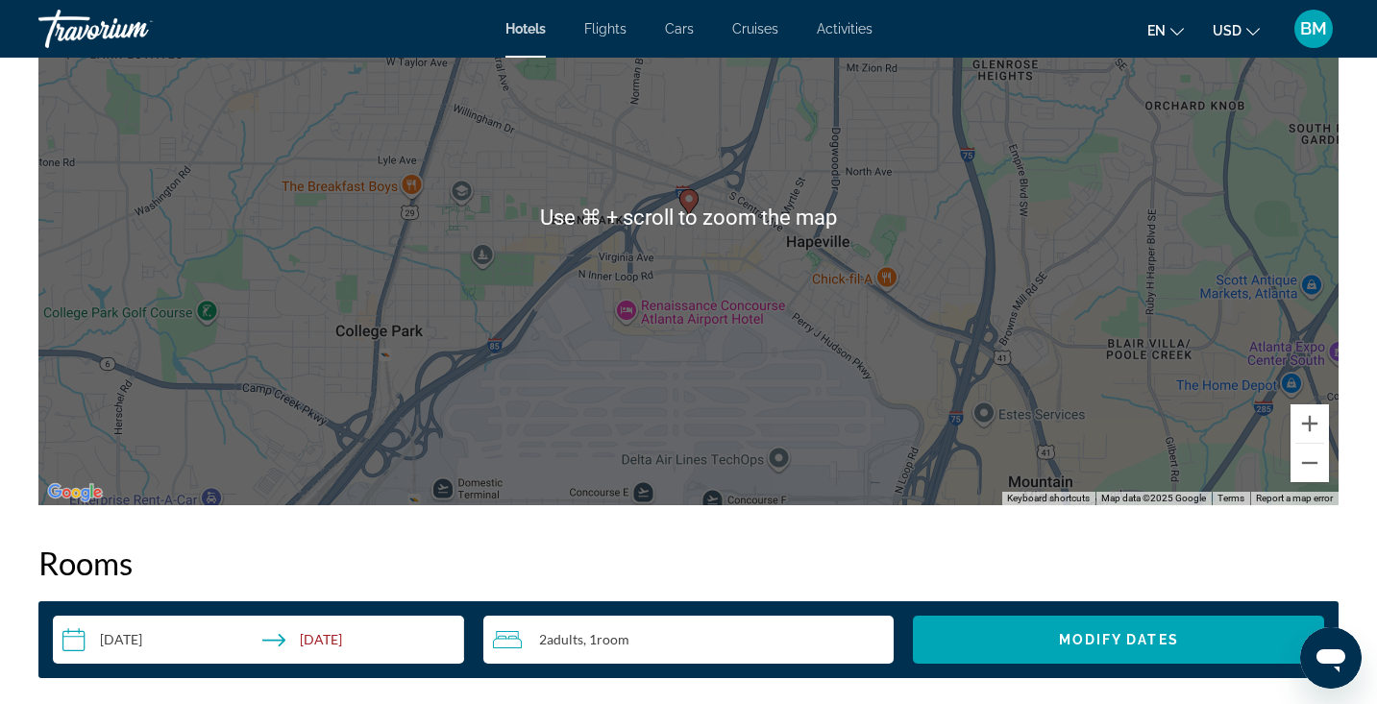
scroll to position [2003, 0]
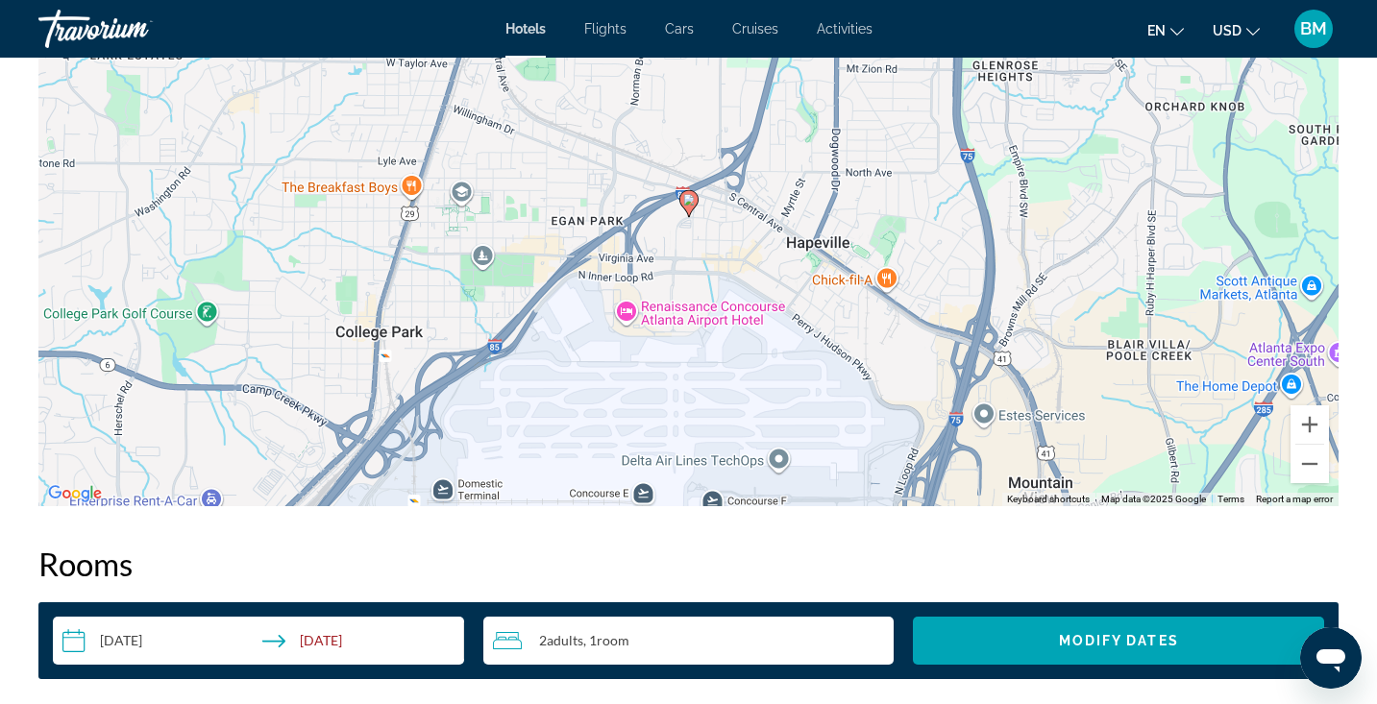
click at [751, 345] on div "To activate drag with keyboard, press Alt + Enter. Once in keyboard drag state,…" at bounding box center [688, 218] width 1300 height 577
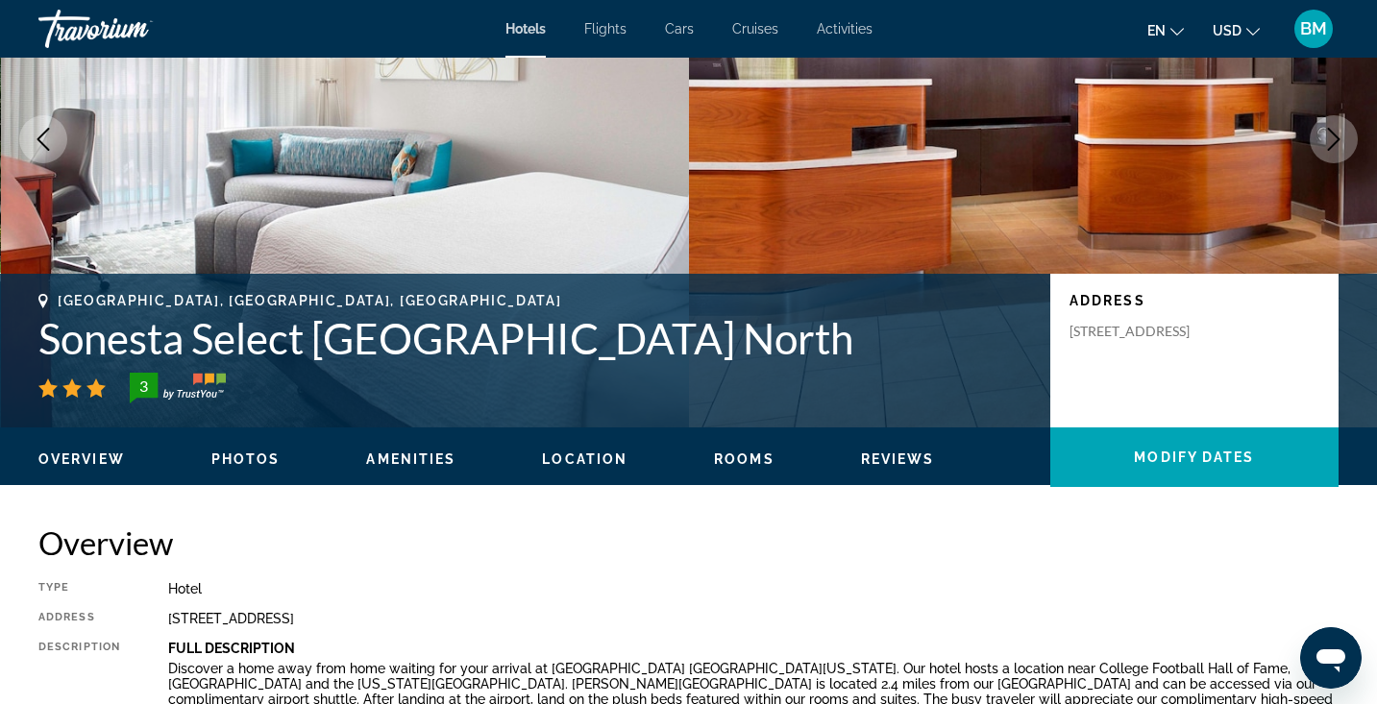
scroll to position [0, 0]
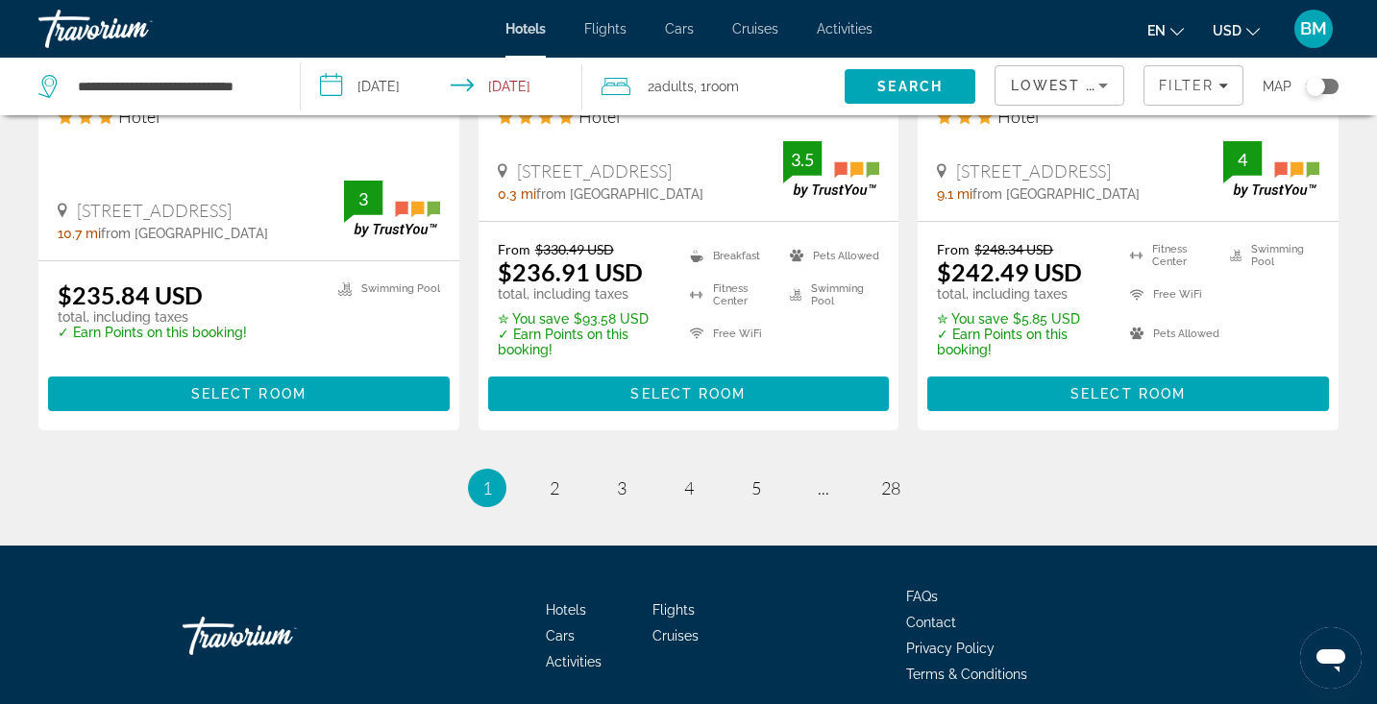
scroll to position [2742, 0]
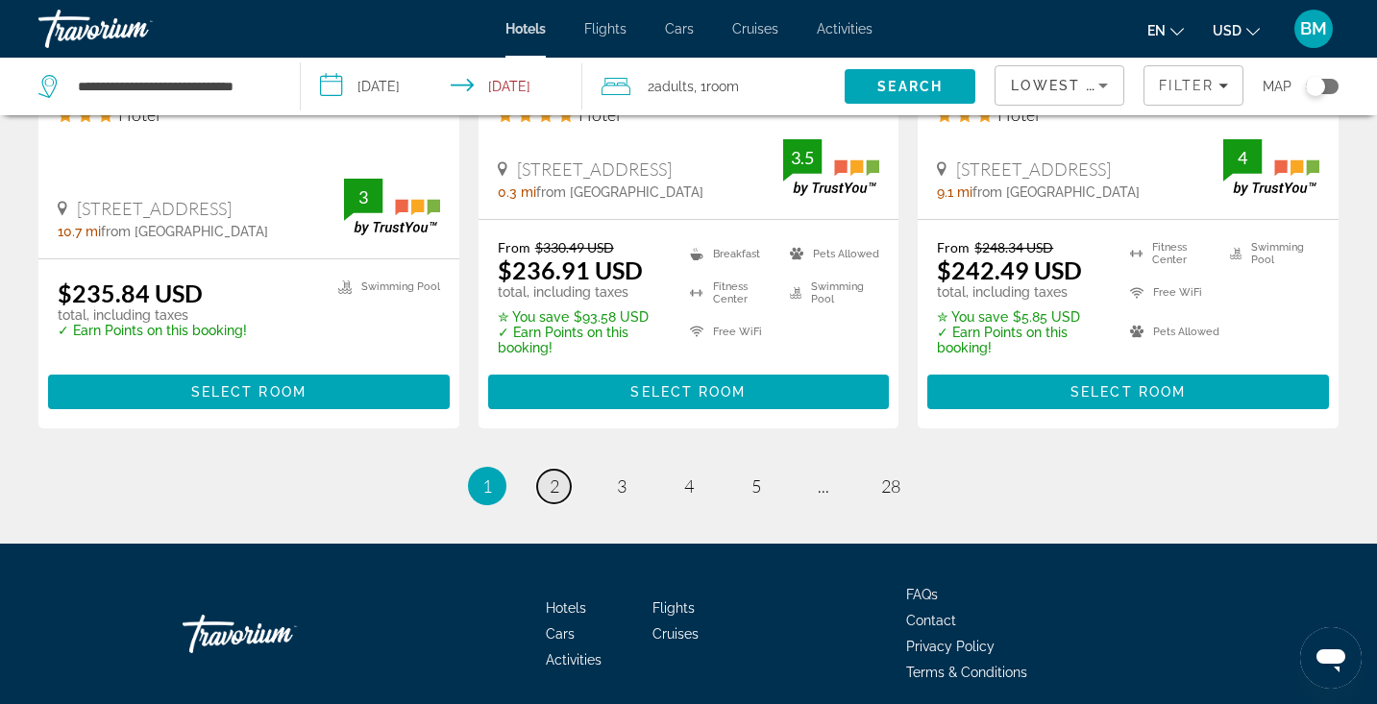
click at [550, 476] on span "2" at bounding box center [555, 486] width 10 height 21
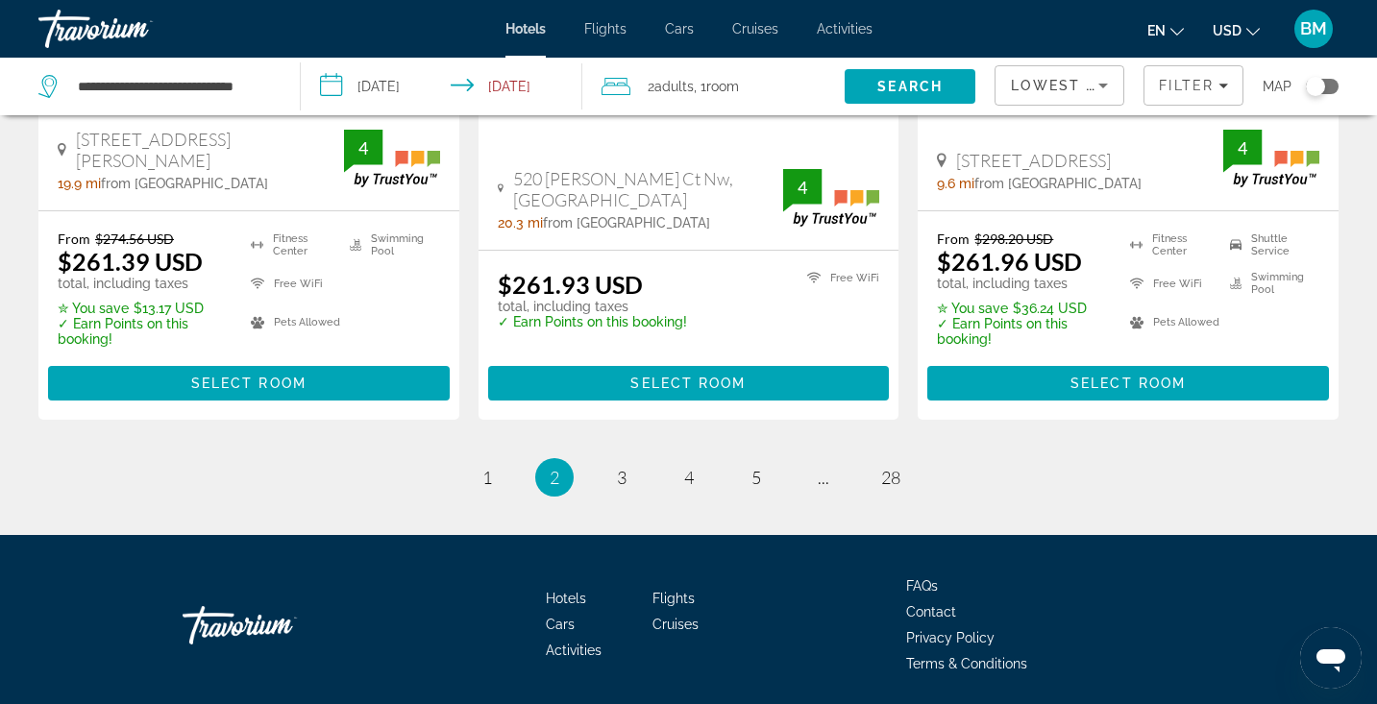
scroll to position [2727, 0]
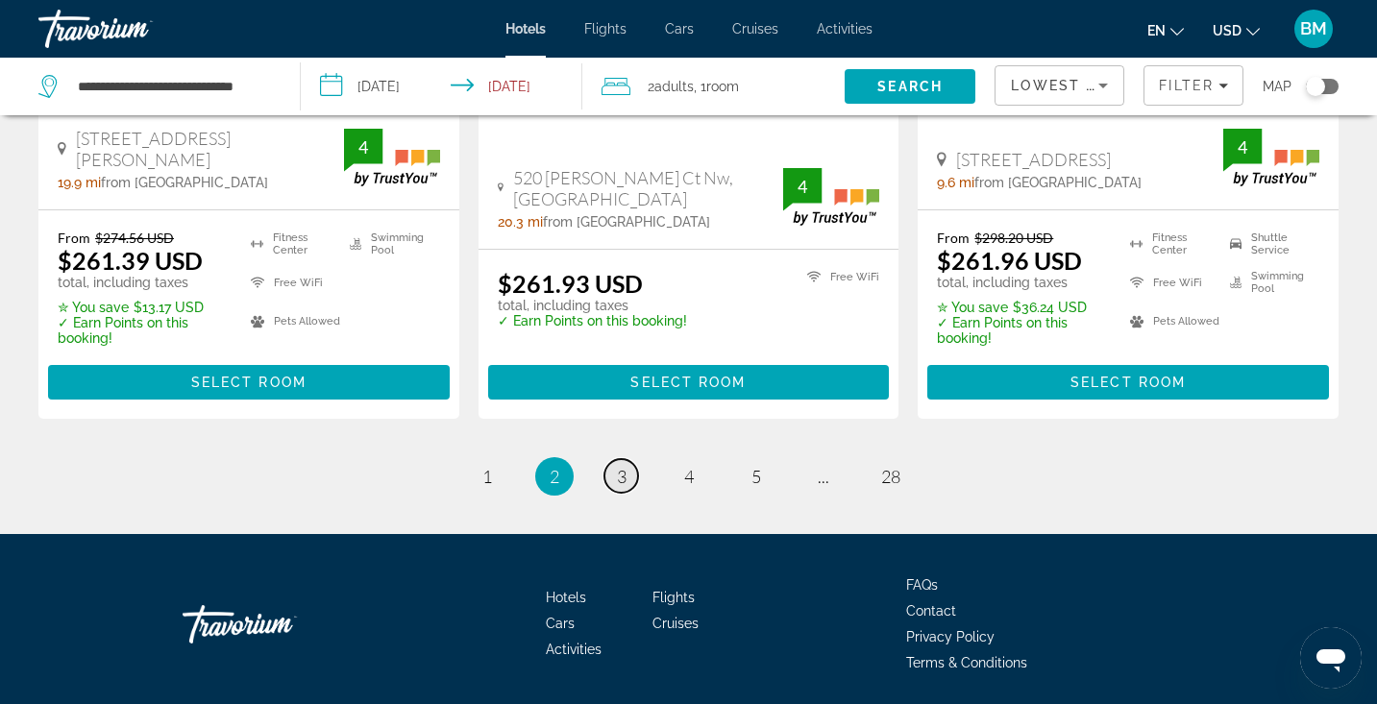
click at [630, 459] on link "page 3" at bounding box center [621, 476] width 34 height 34
